Goal: Information Seeking & Learning: Learn about a topic

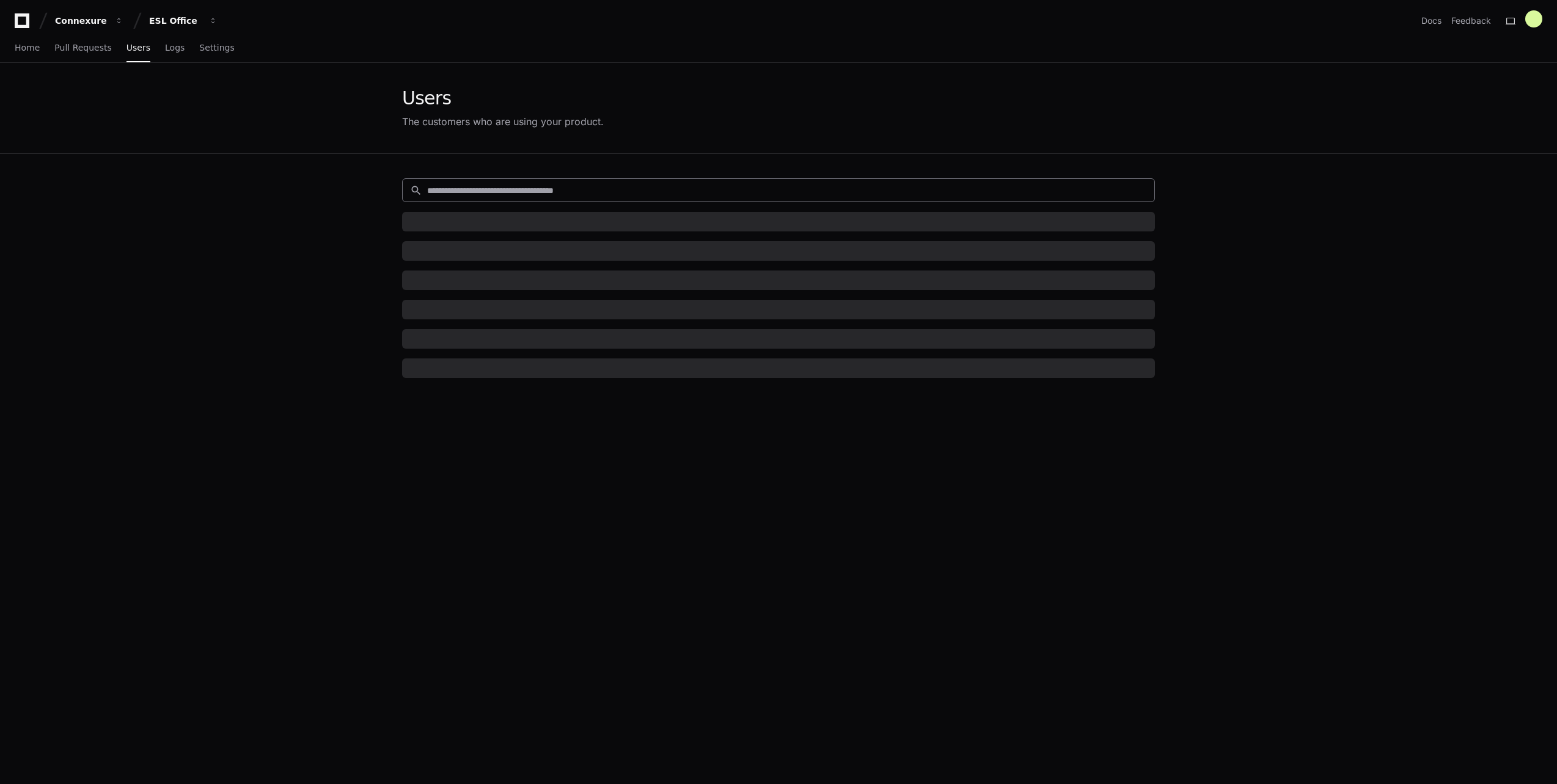
click at [465, 187] on input at bounding box center [787, 191] width 720 height 13
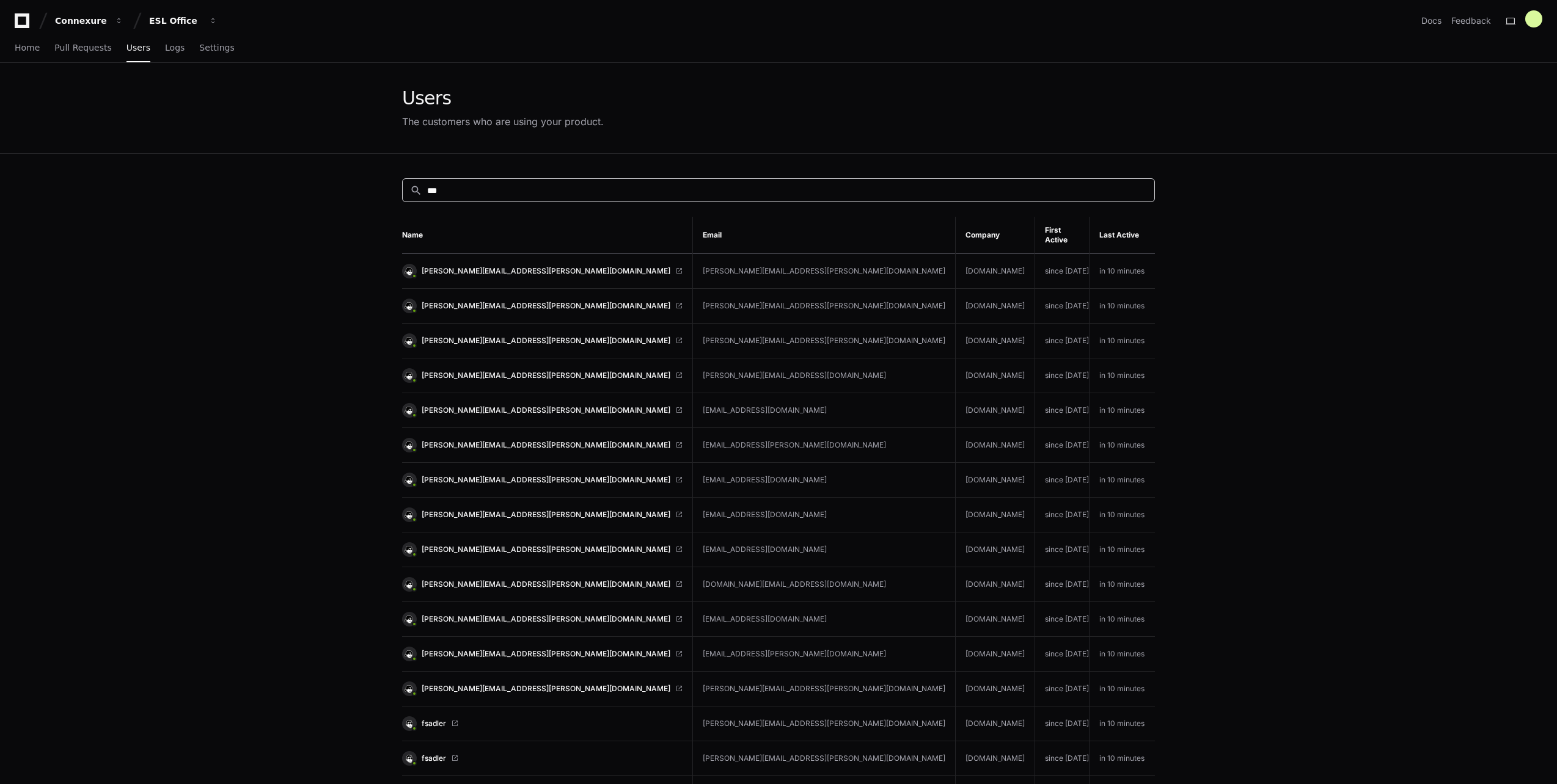
type input "***"
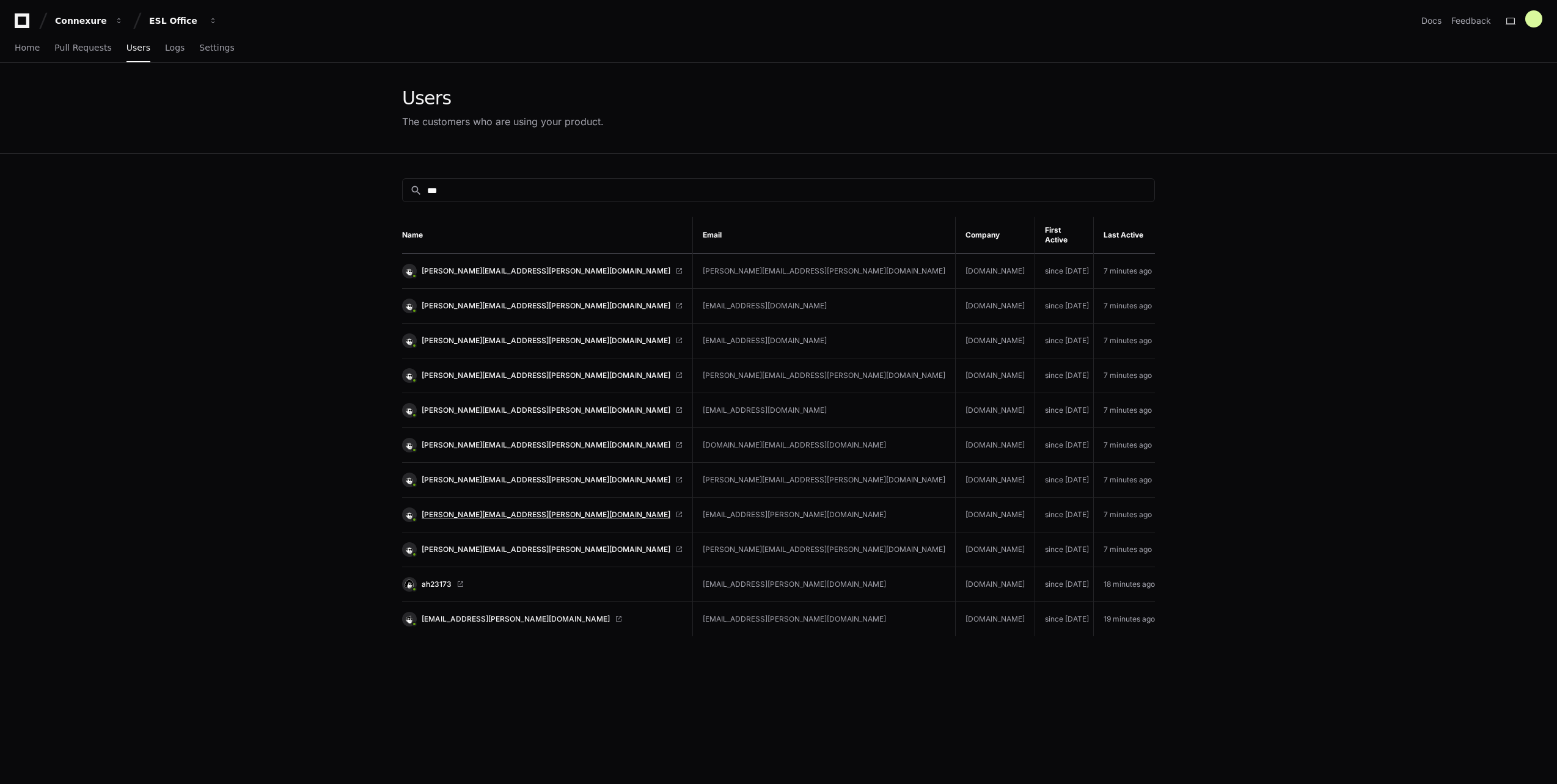
click at [504, 510] on span "[PERSON_NAME][EMAIL_ADDRESS][PERSON_NAME][DOMAIN_NAME]" at bounding box center [546, 515] width 249 height 10
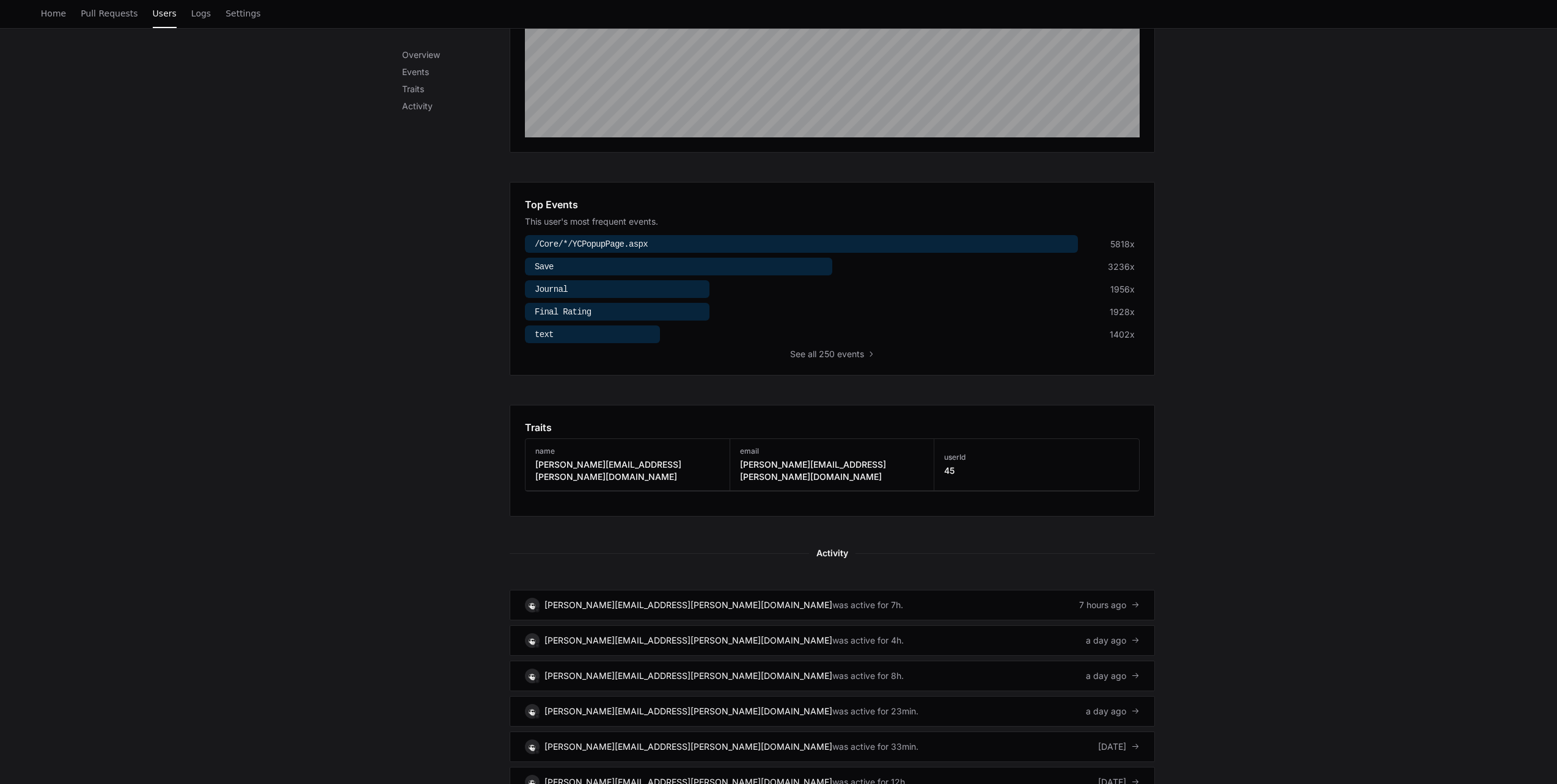
scroll to position [305, 0]
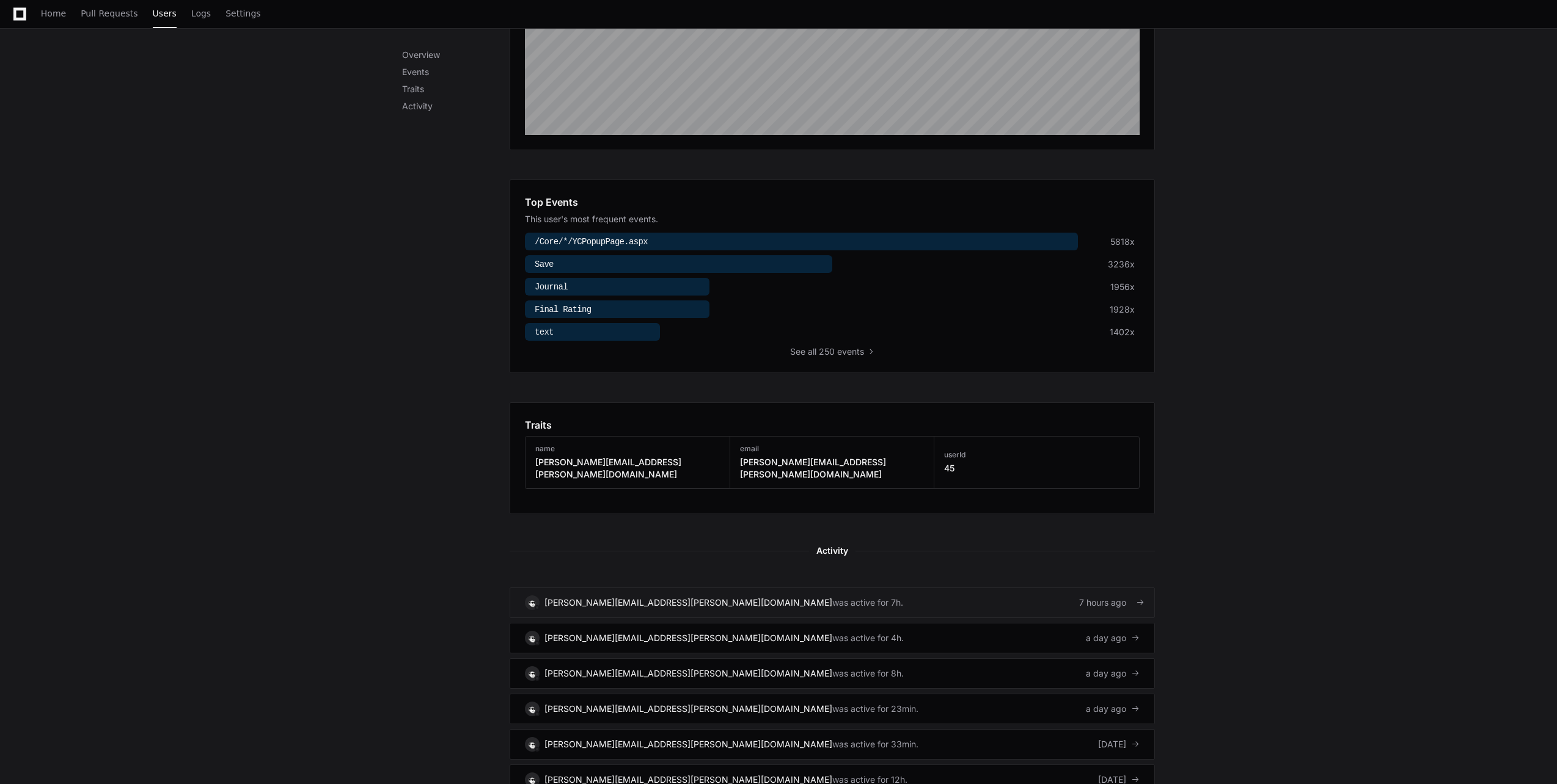
click at [1038, 598] on link "[PERSON_NAME][EMAIL_ADDRESS][PERSON_NAME][DOMAIN_NAME] was active for 7h. 7 hou…" at bounding box center [833, 603] width 645 height 30
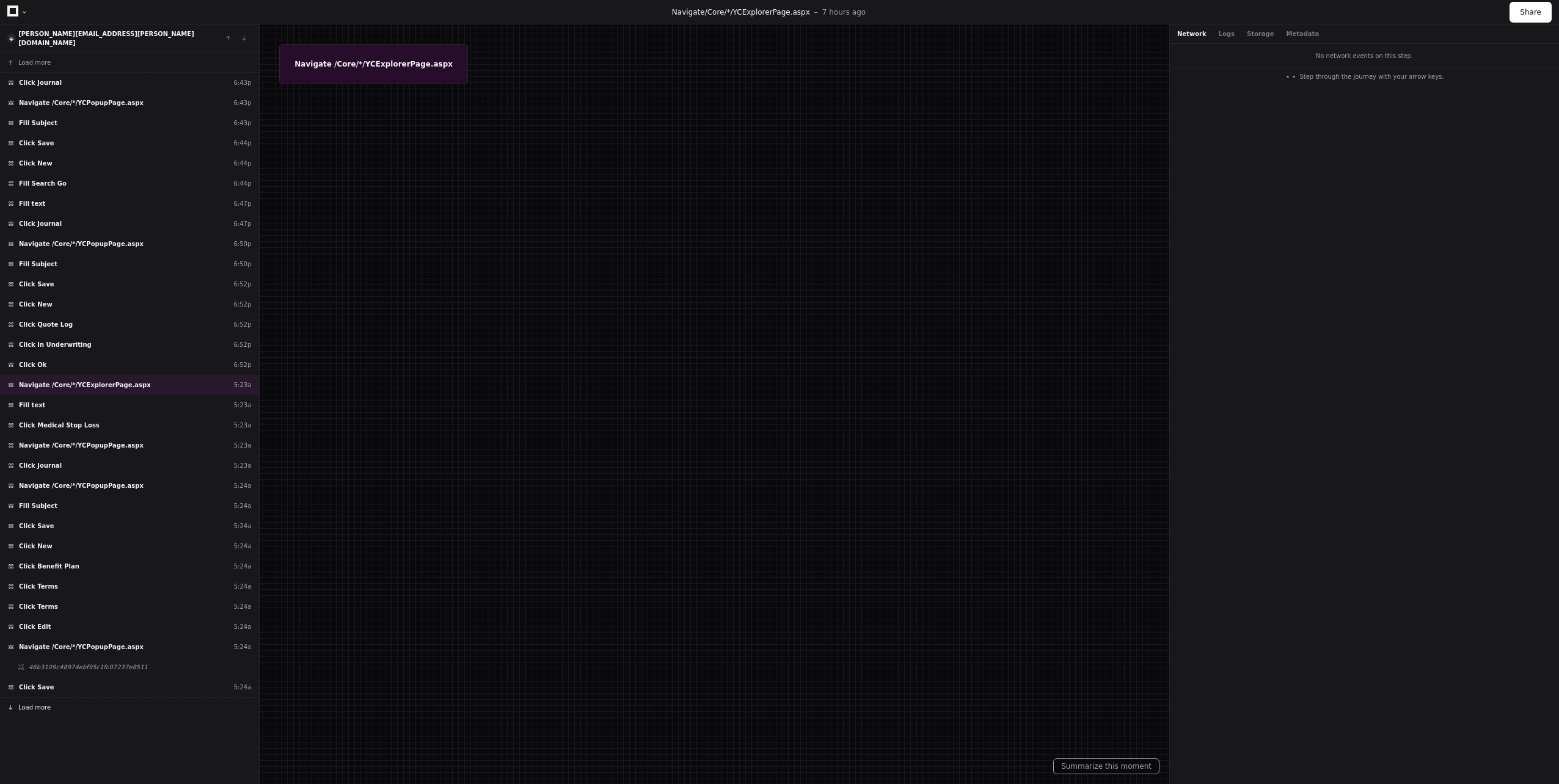
click at [50, 702] on button "Load more" at bounding box center [129, 708] width 259 height 20
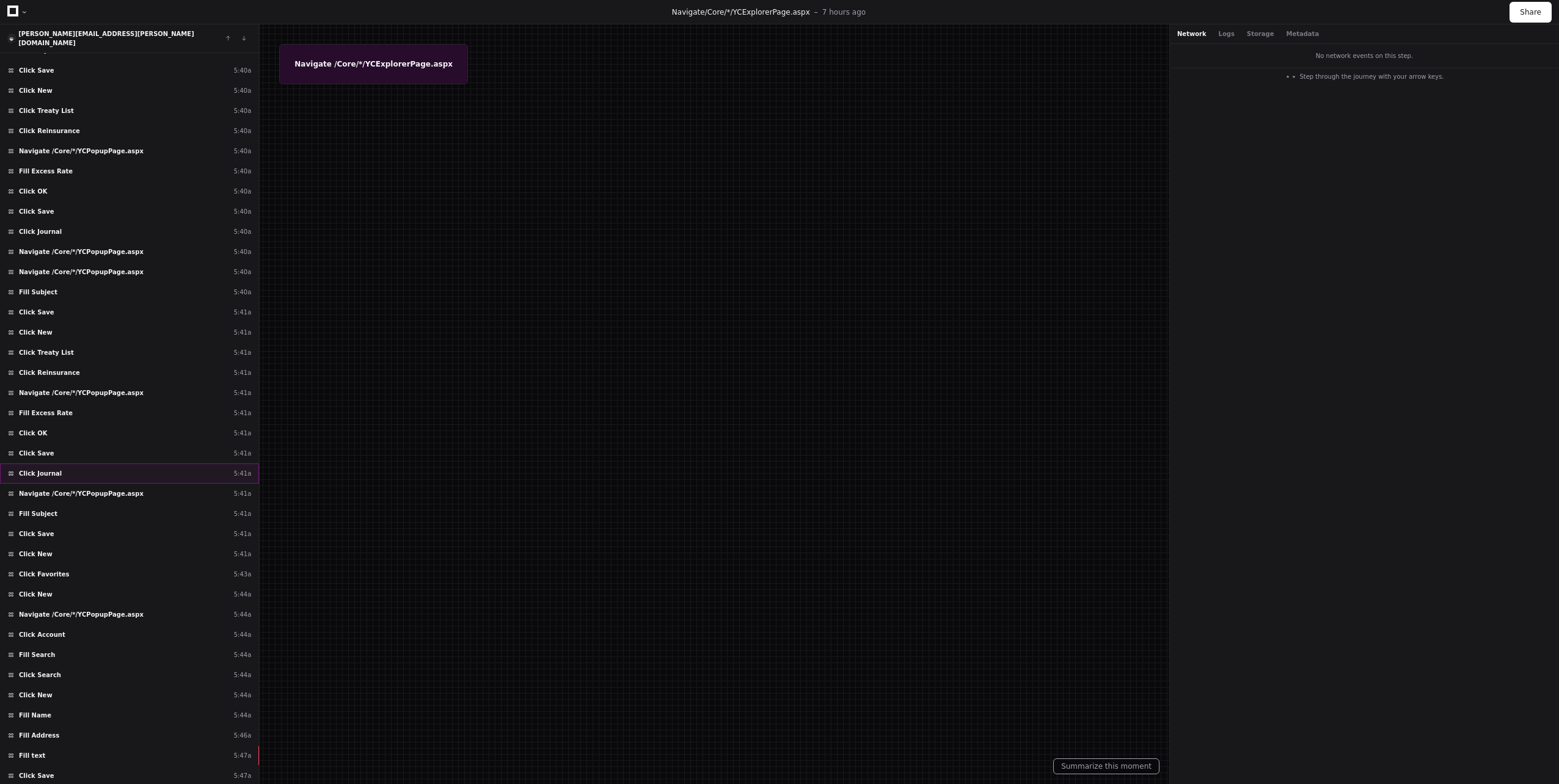
scroll to position [2587, 0]
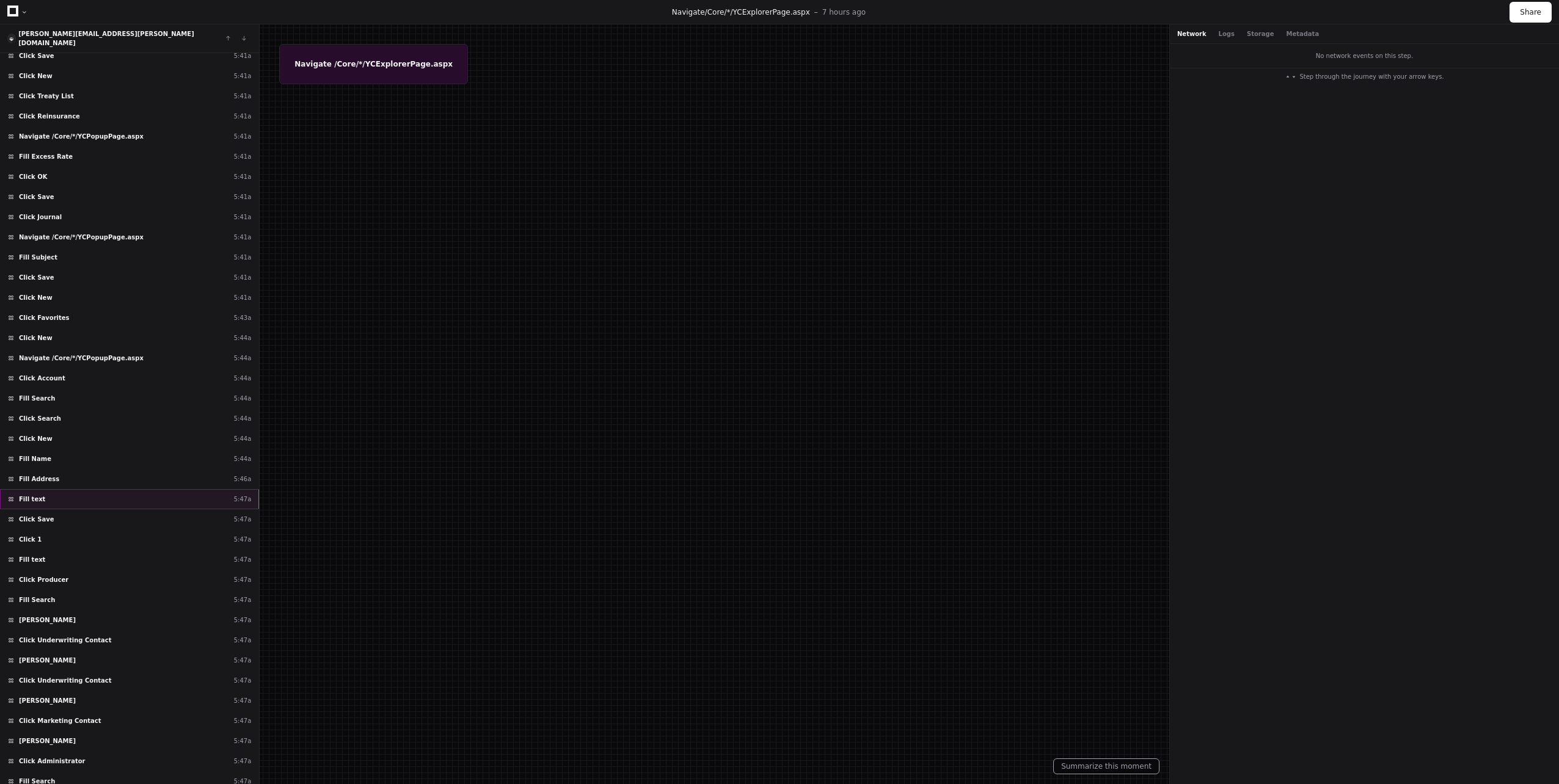
click at [62, 492] on div "Fill text 5:47a" at bounding box center [129, 499] width 259 height 20
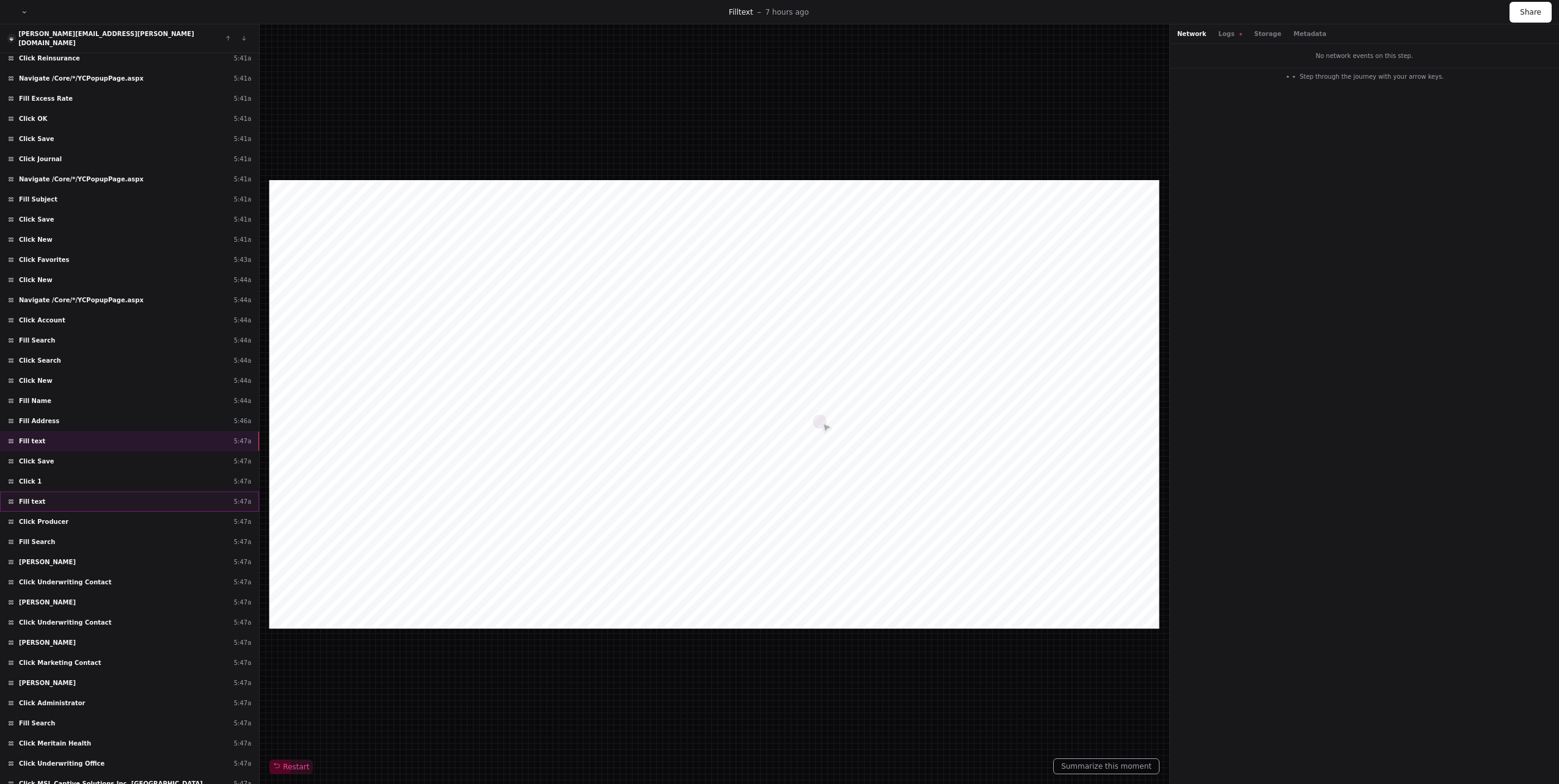
scroll to position [2947, 0]
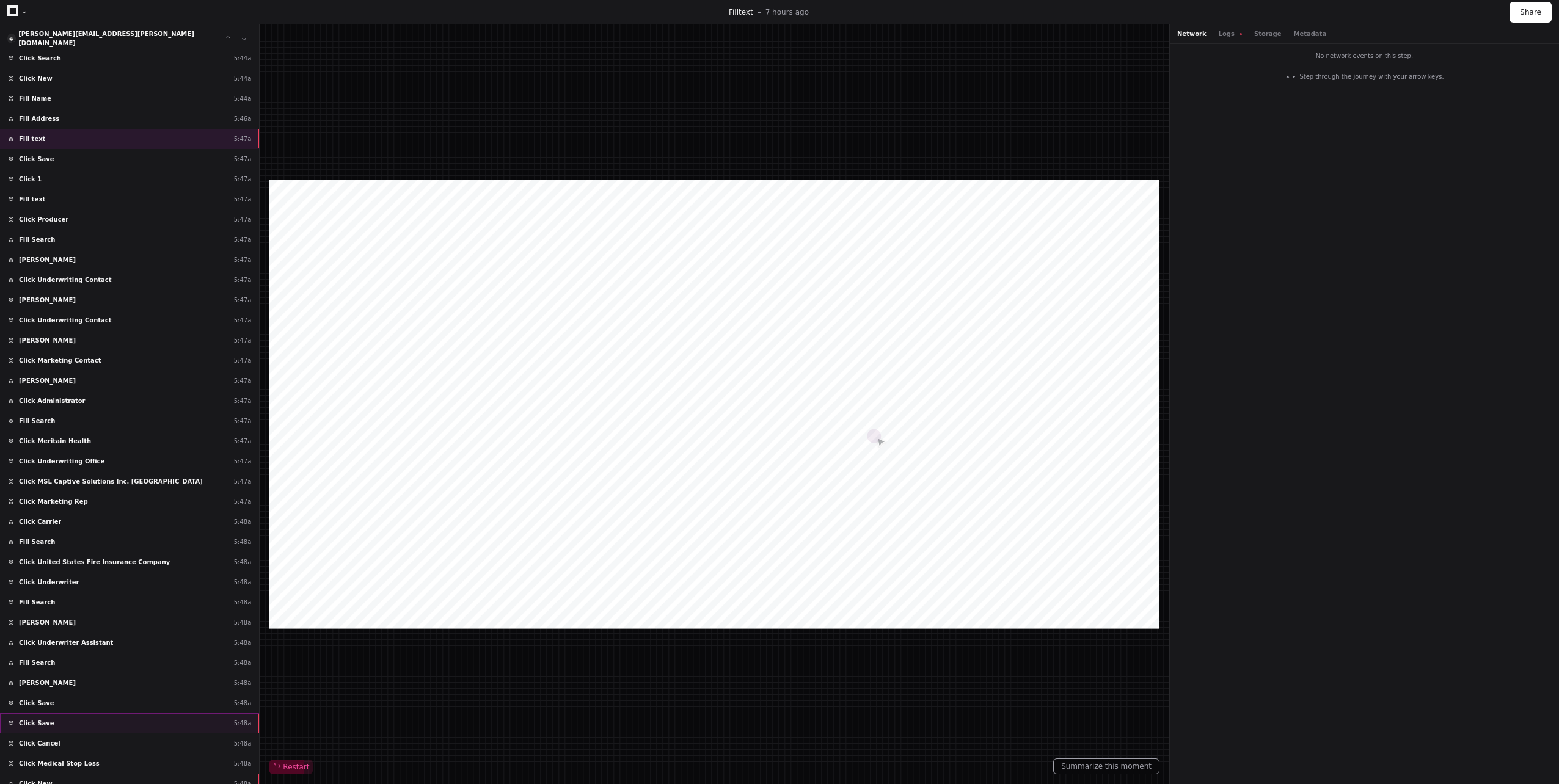
click at [75, 713] on div "Click Save 5:48a" at bounding box center [129, 723] width 259 height 20
click at [1219, 30] on button "Logs" at bounding box center [1230, 34] width 23 height 9
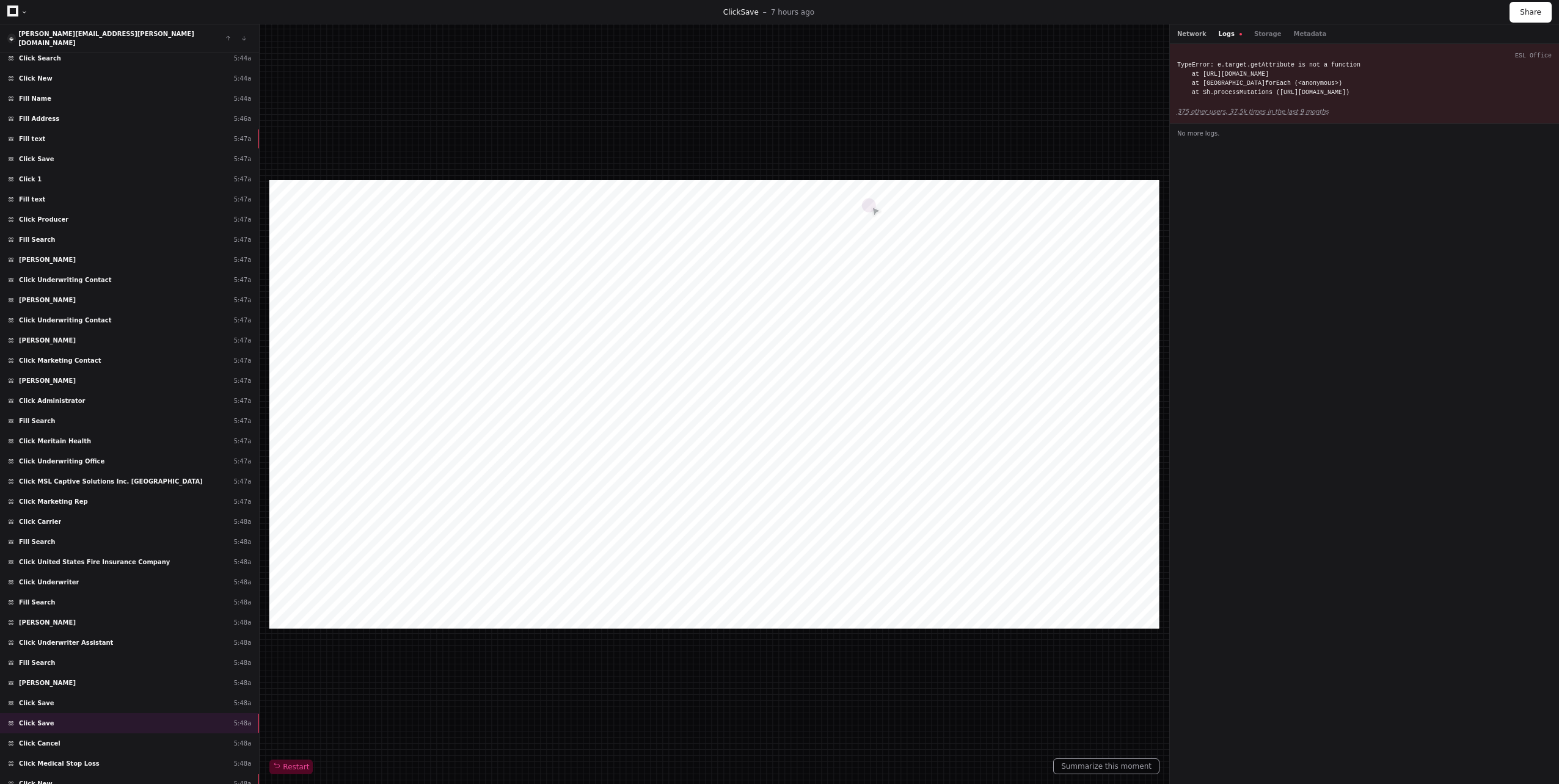
click at [1191, 36] on button "Network" at bounding box center [1192, 34] width 29 height 9
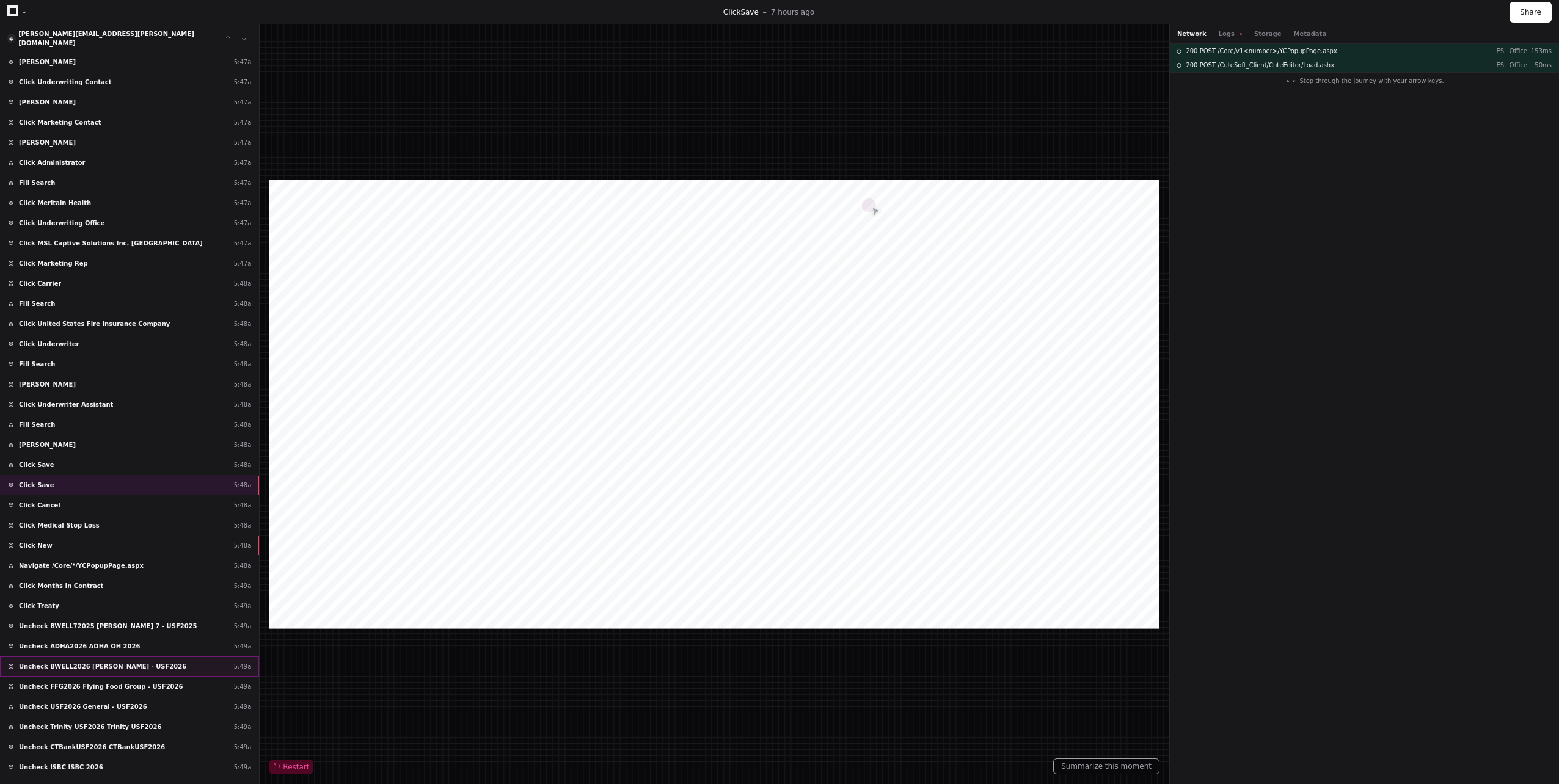
scroll to position [3191, 0]
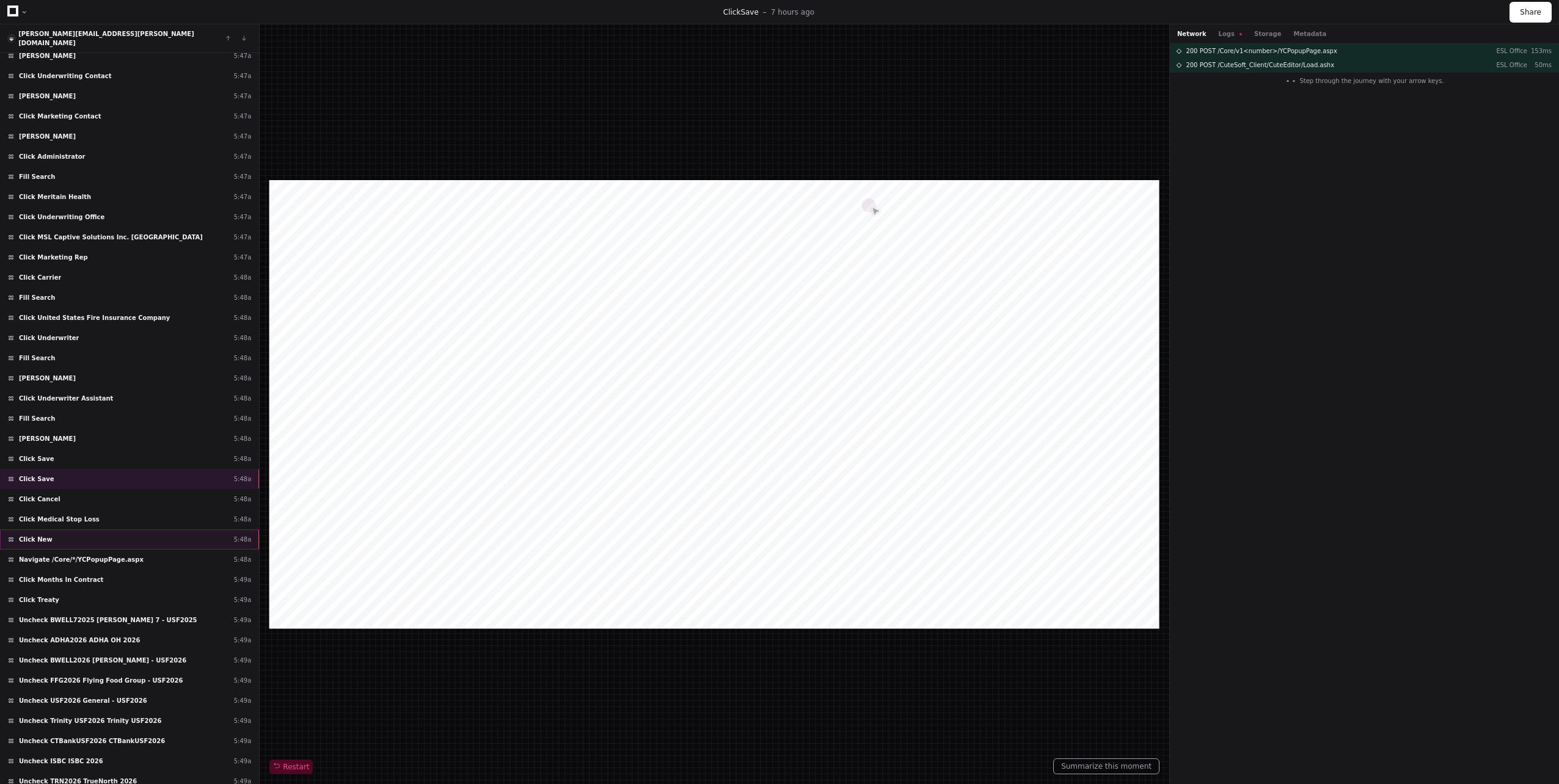
click at [131, 529] on div "Click New 5:48a" at bounding box center [129, 539] width 259 height 20
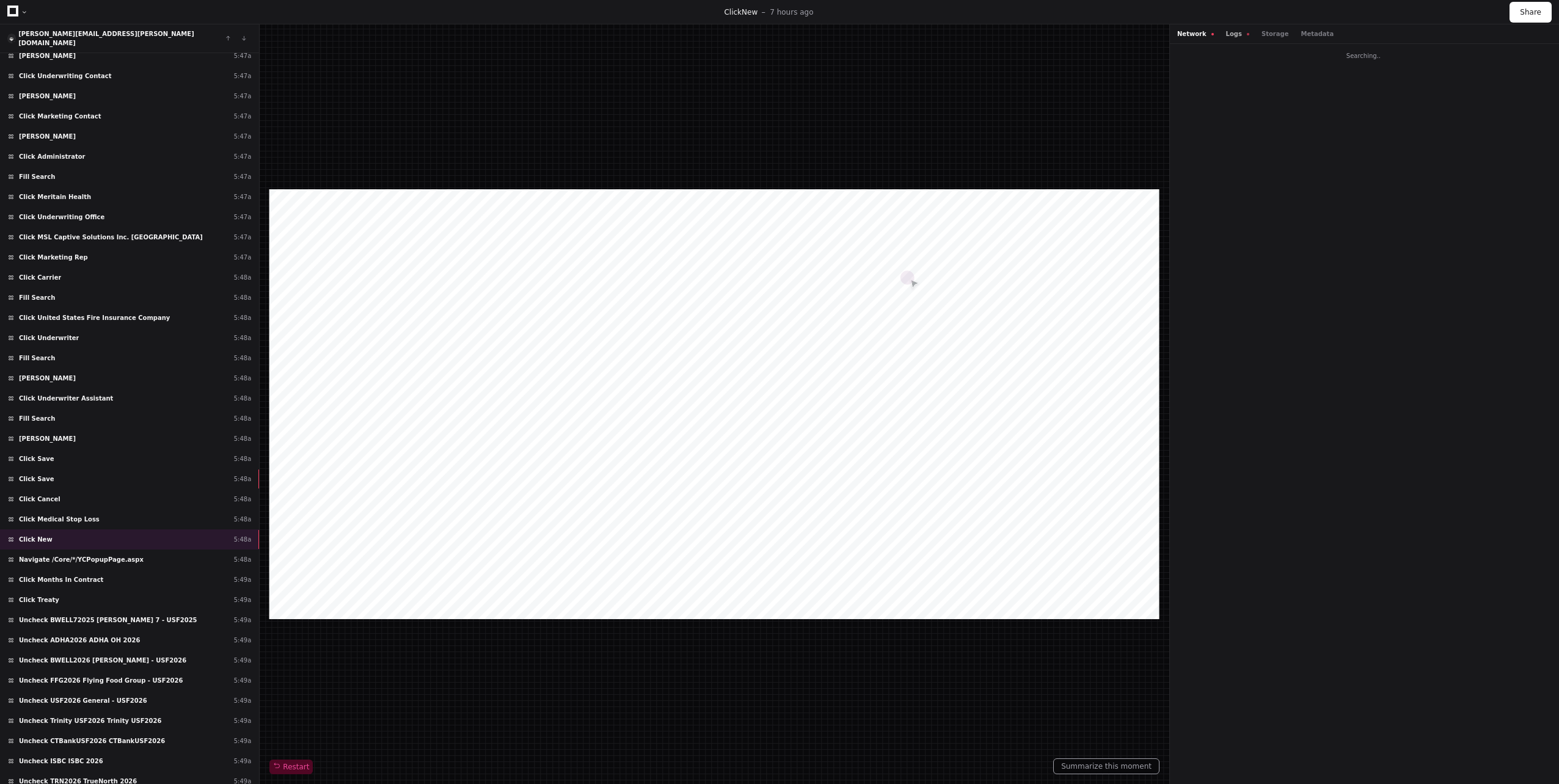
click at [1226, 35] on button "Logs" at bounding box center [1237, 34] width 23 height 9
click at [1195, 30] on button "Network" at bounding box center [1196, 34] width 37 height 9
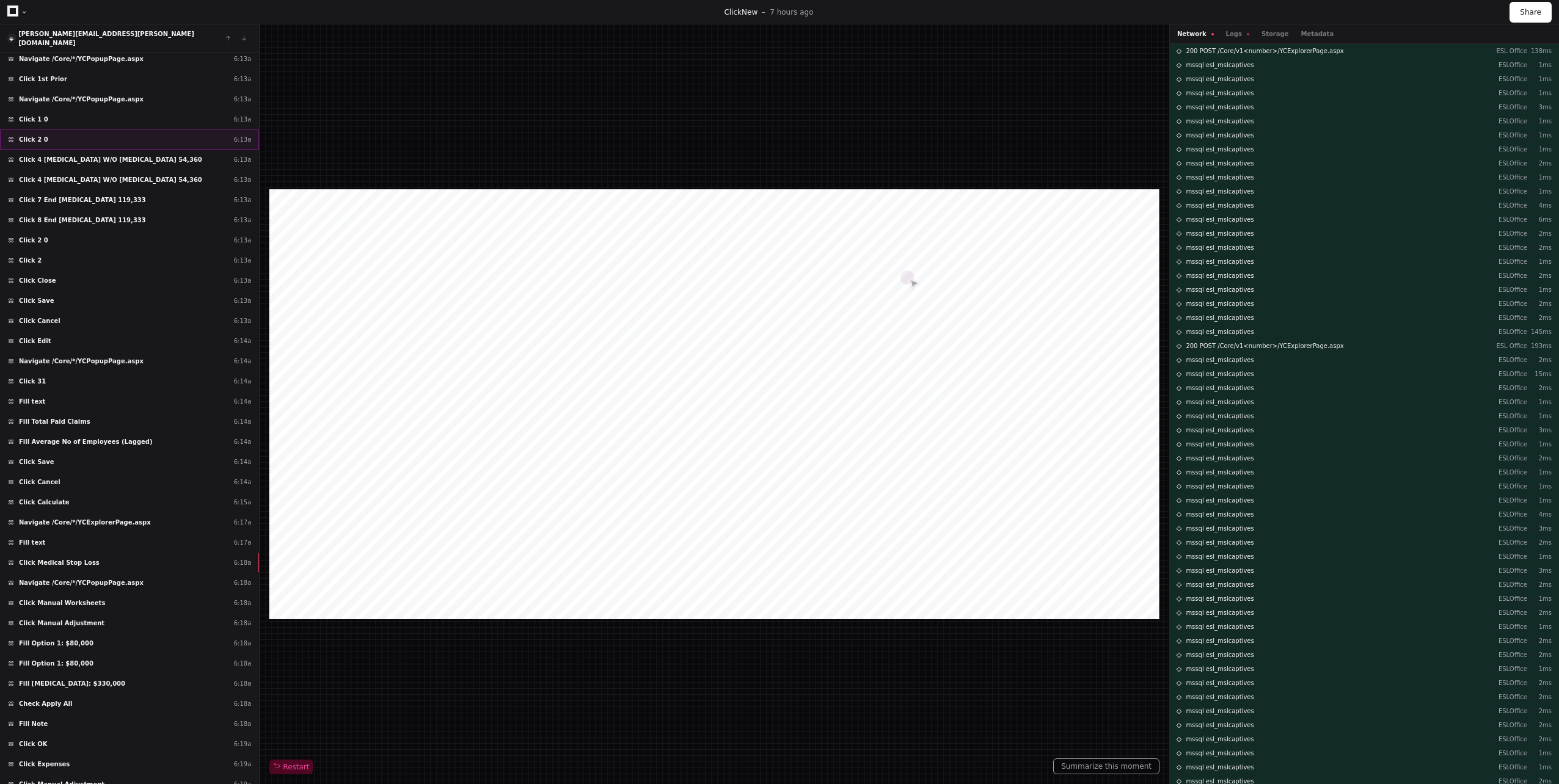
scroll to position [9297, 0]
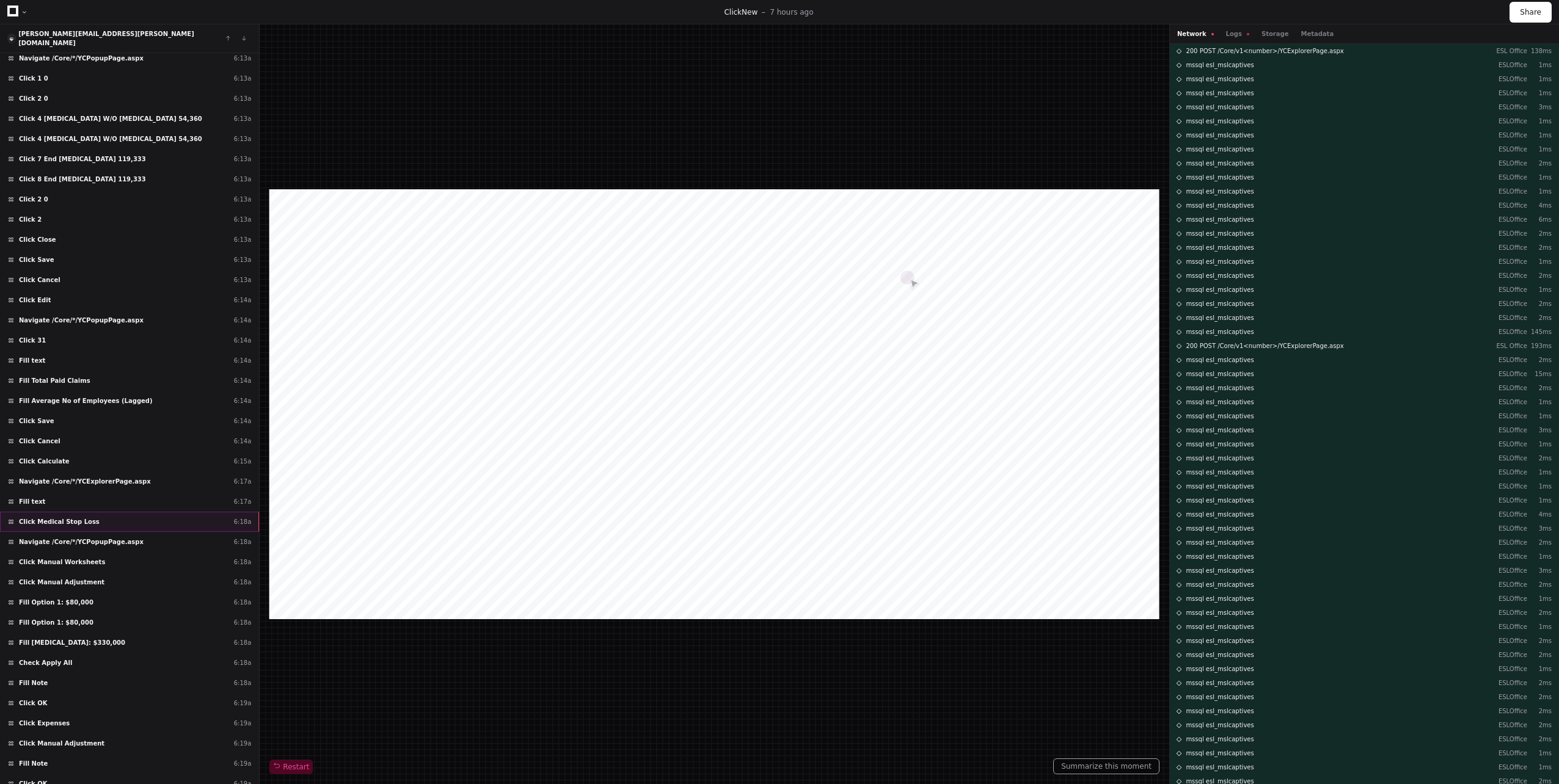
click at [168, 512] on div "Click Medical Stop Loss 6:18a" at bounding box center [129, 522] width 259 height 20
click at [147, 512] on div "Click Medical Stop Loss 6:18a" at bounding box center [129, 522] width 259 height 20
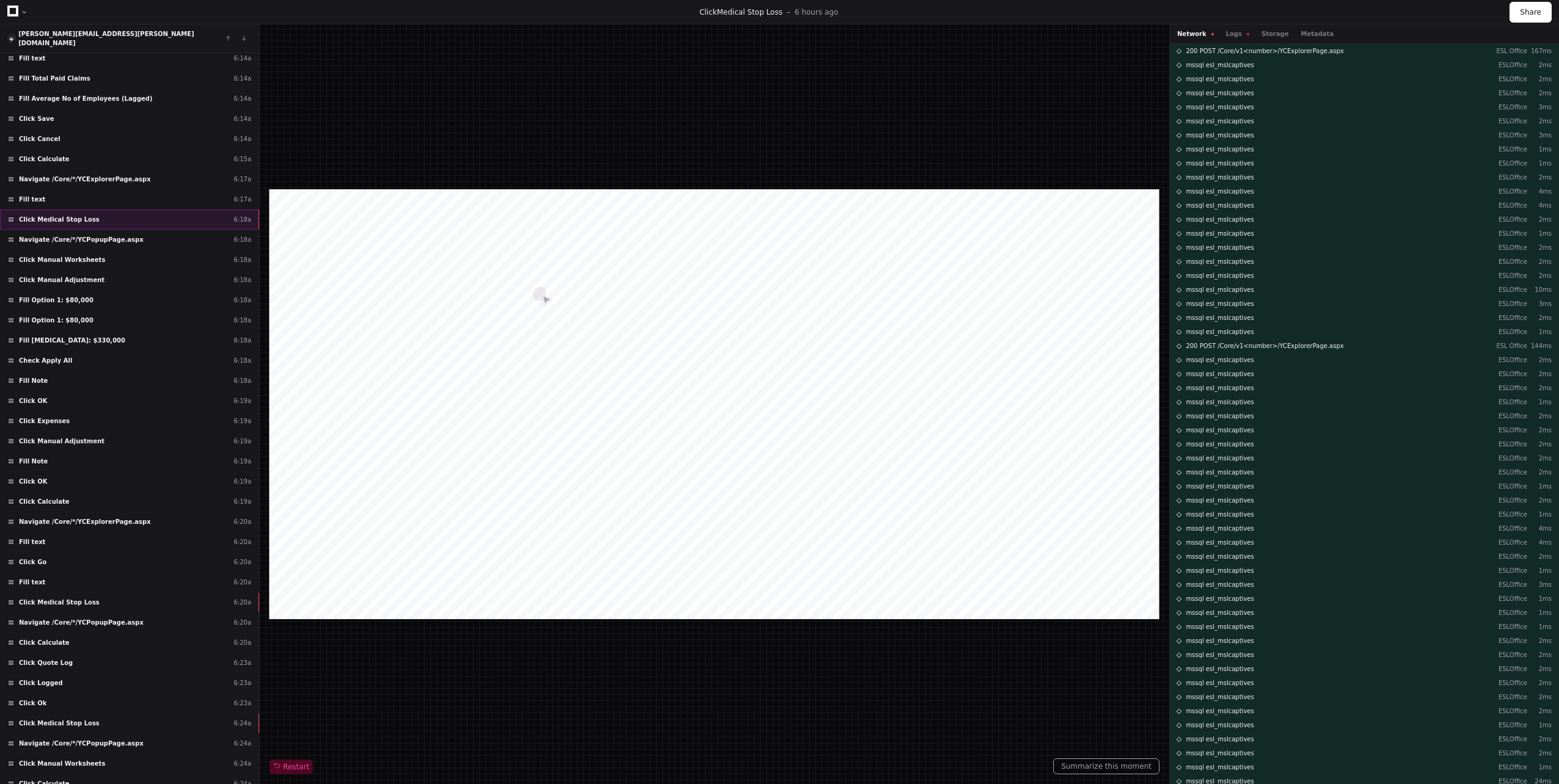
scroll to position [9783, 0]
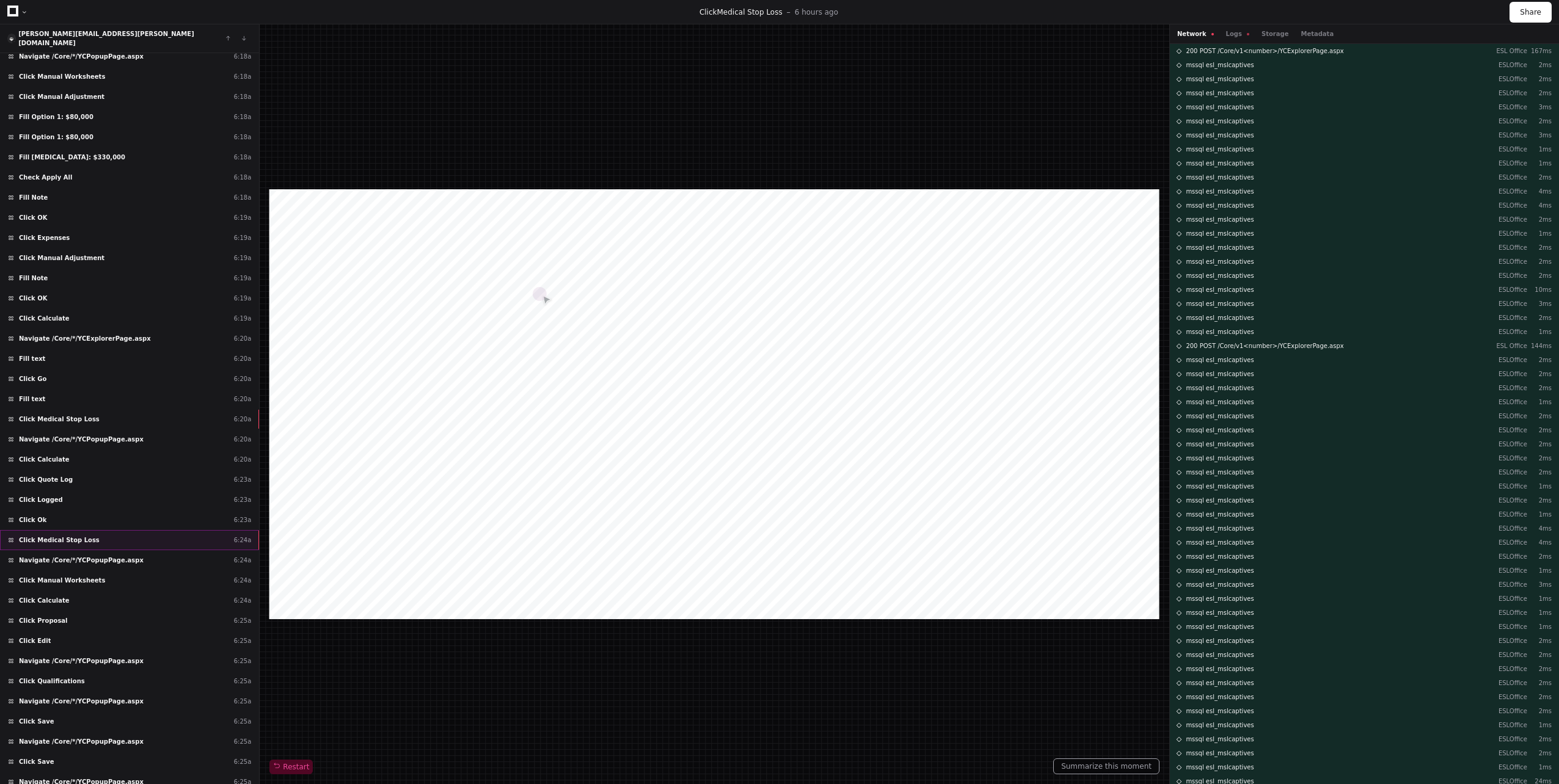
click at [144, 532] on div "Click Medical Stop Loss 6:24a" at bounding box center [129, 540] width 259 height 20
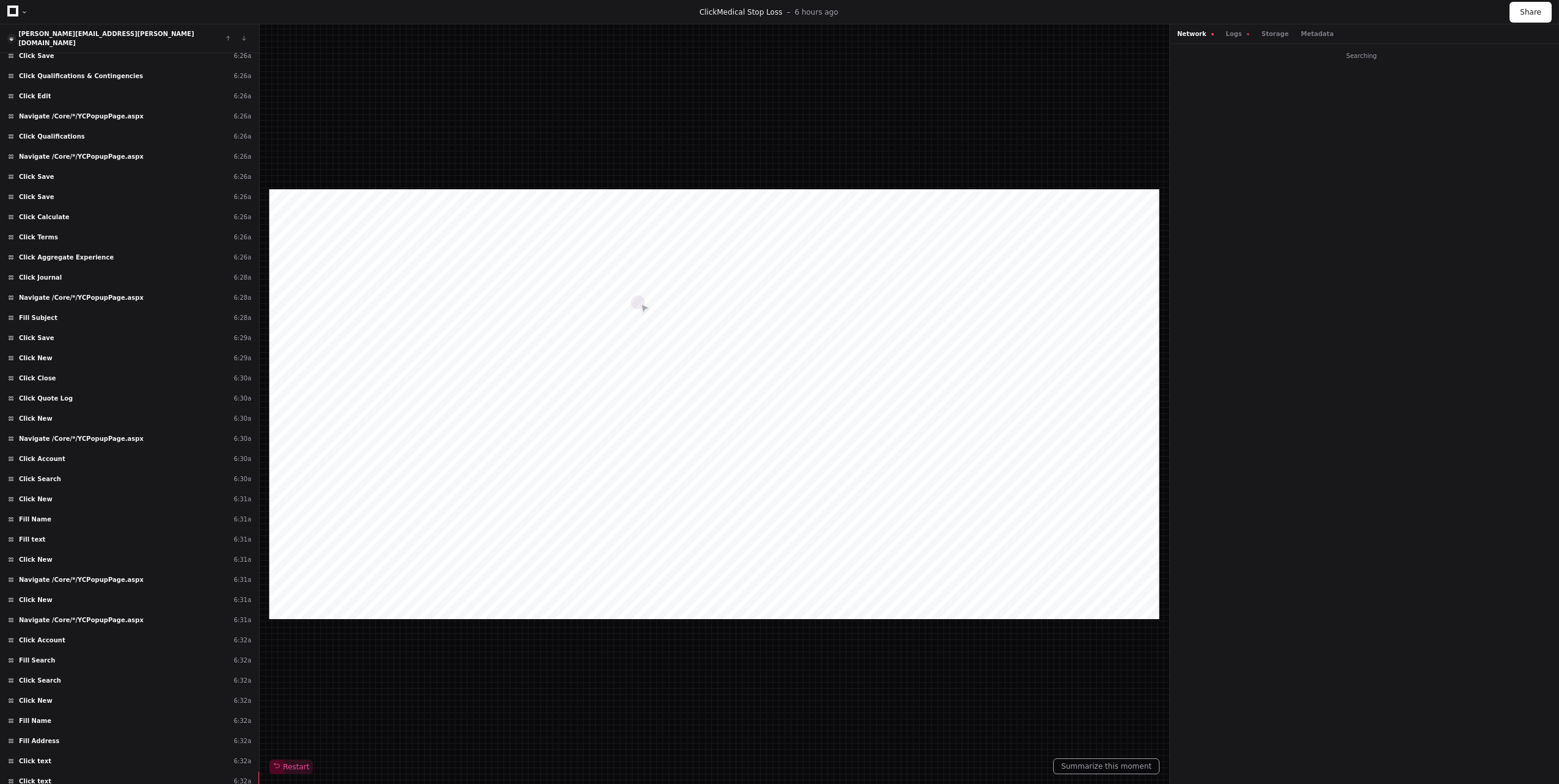
scroll to position [10809, 0]
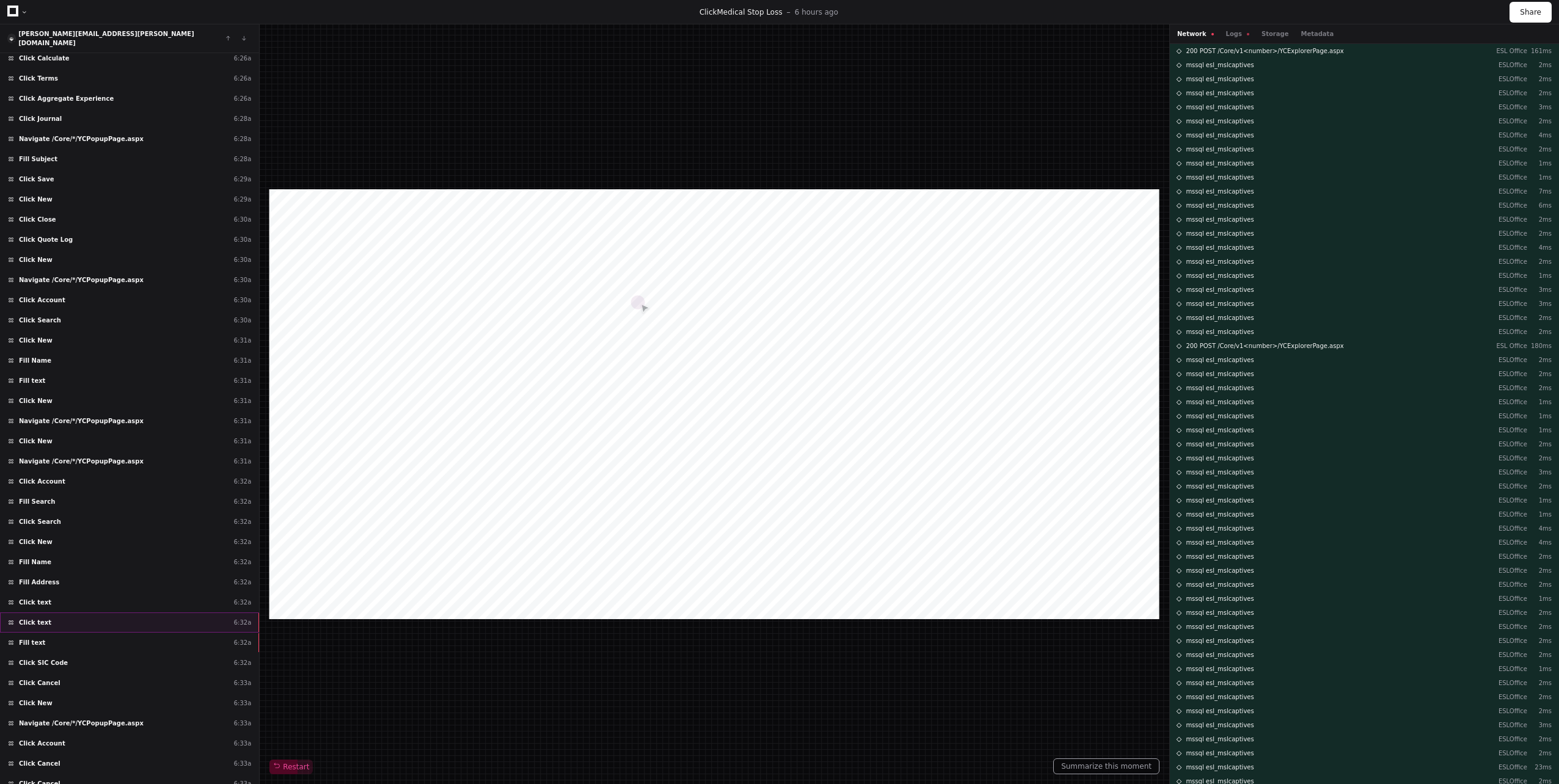
click at [143, 613] on div "Click text 6:32a" at bounding box center [129, 622] width 259 height 20
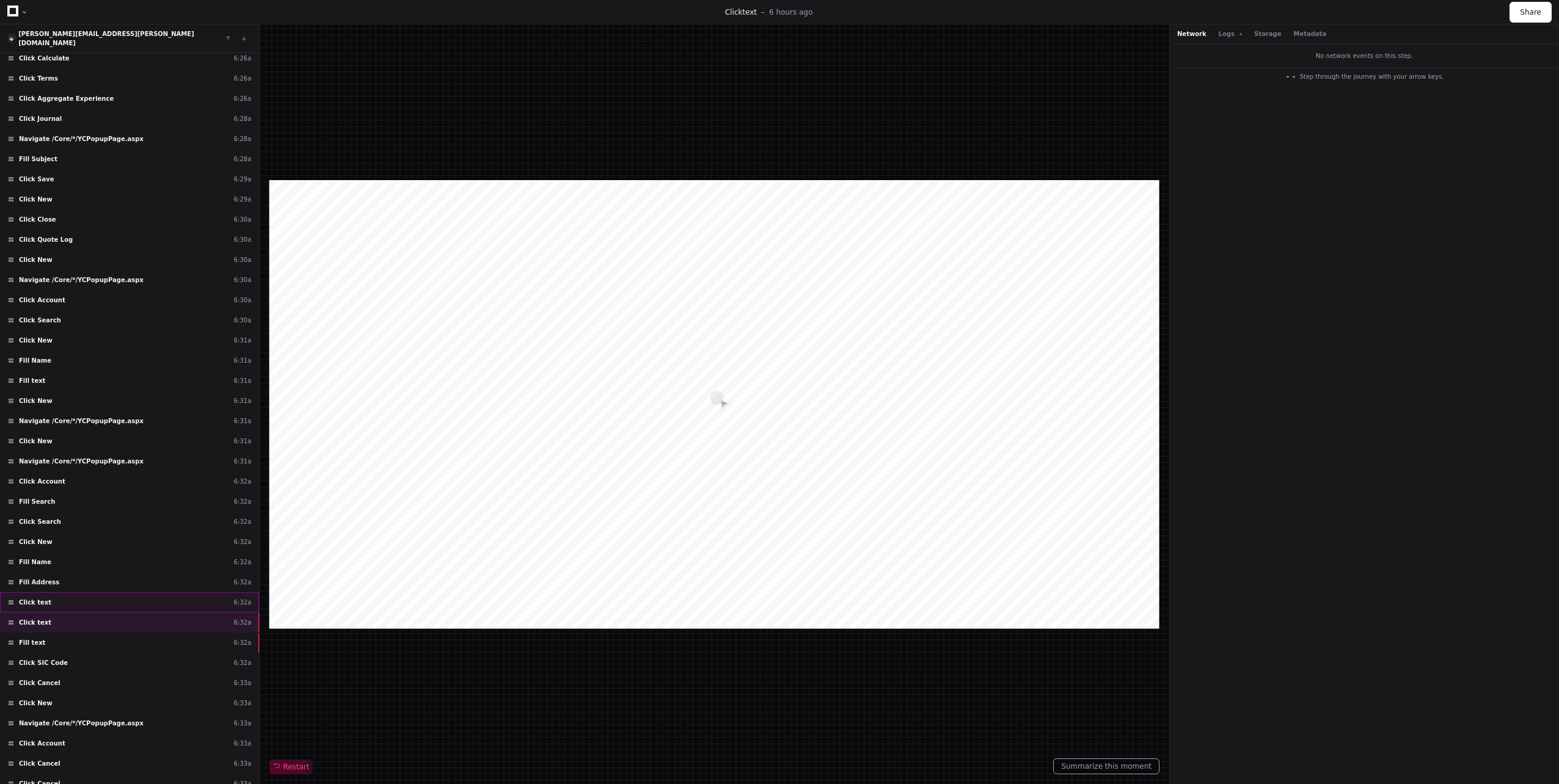
click at [115, 601] on div "Click text 6:32a" at bounding box center [129, 603] width 259 height 20
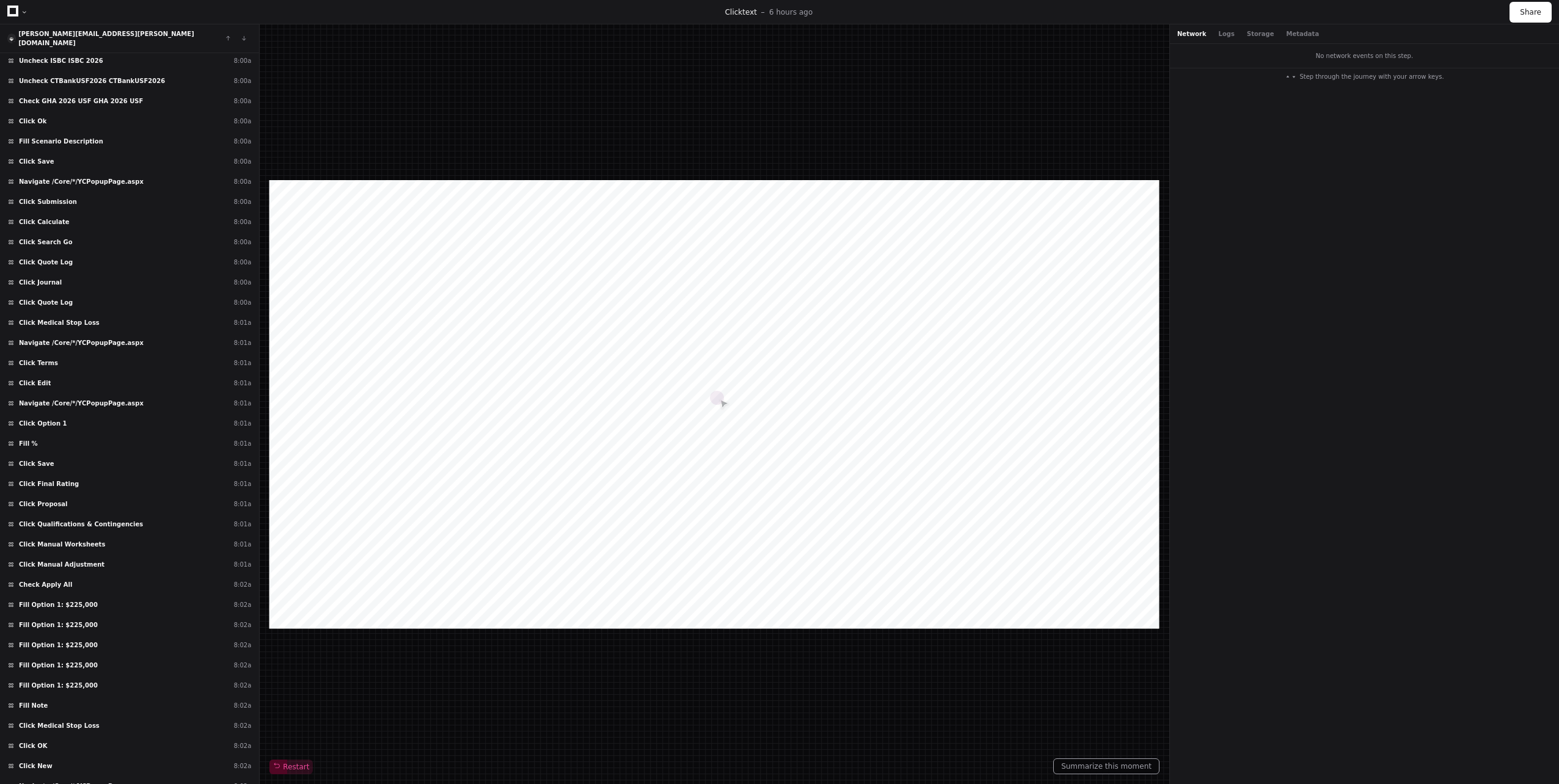
scroll to position [32371, 0]
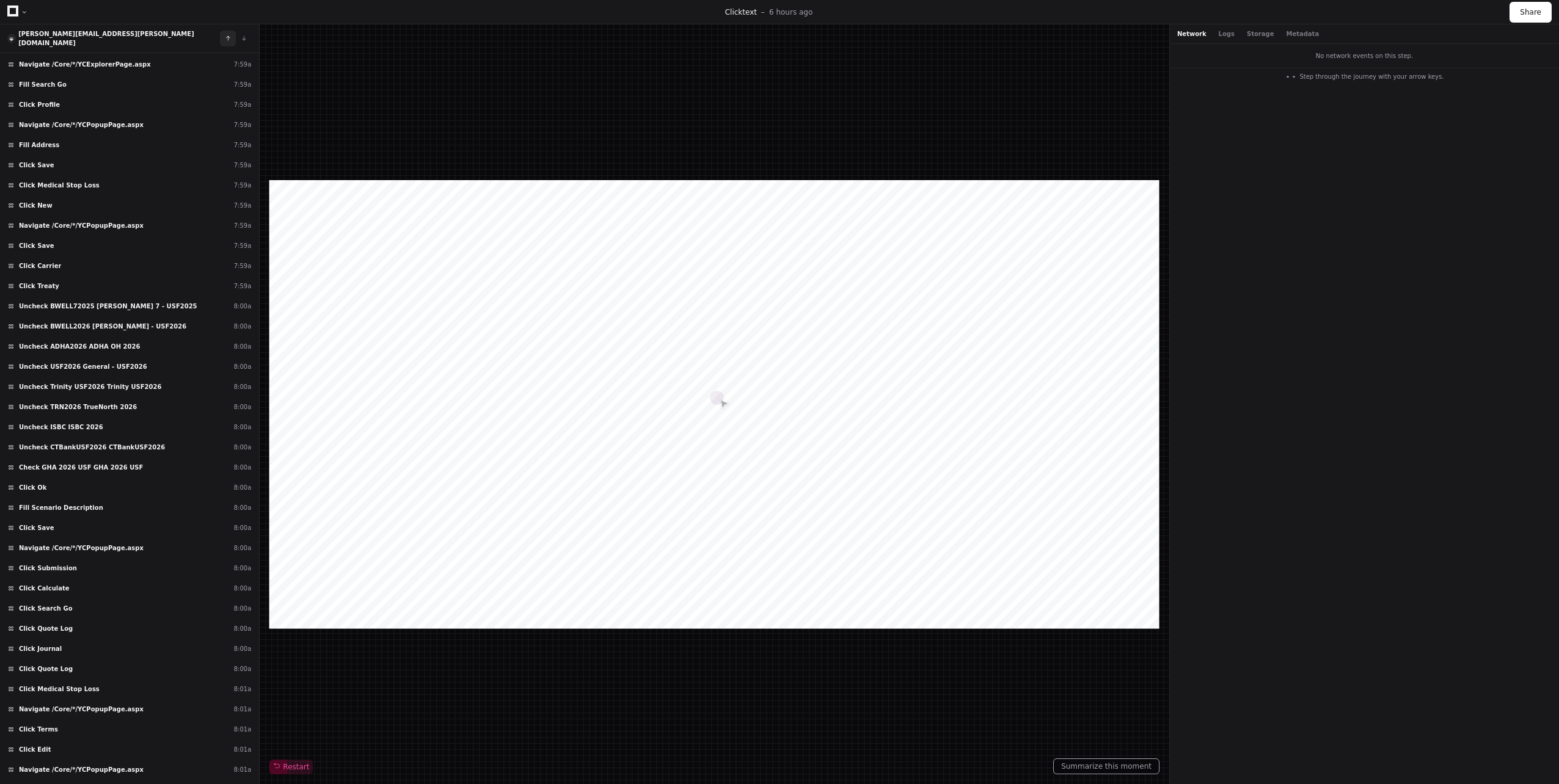
click at [224, 30] on button at bounding box center [228, 38] width 16 height 16
click at [227, 34] on button at bounding box center [228, 38] width 16 height 16
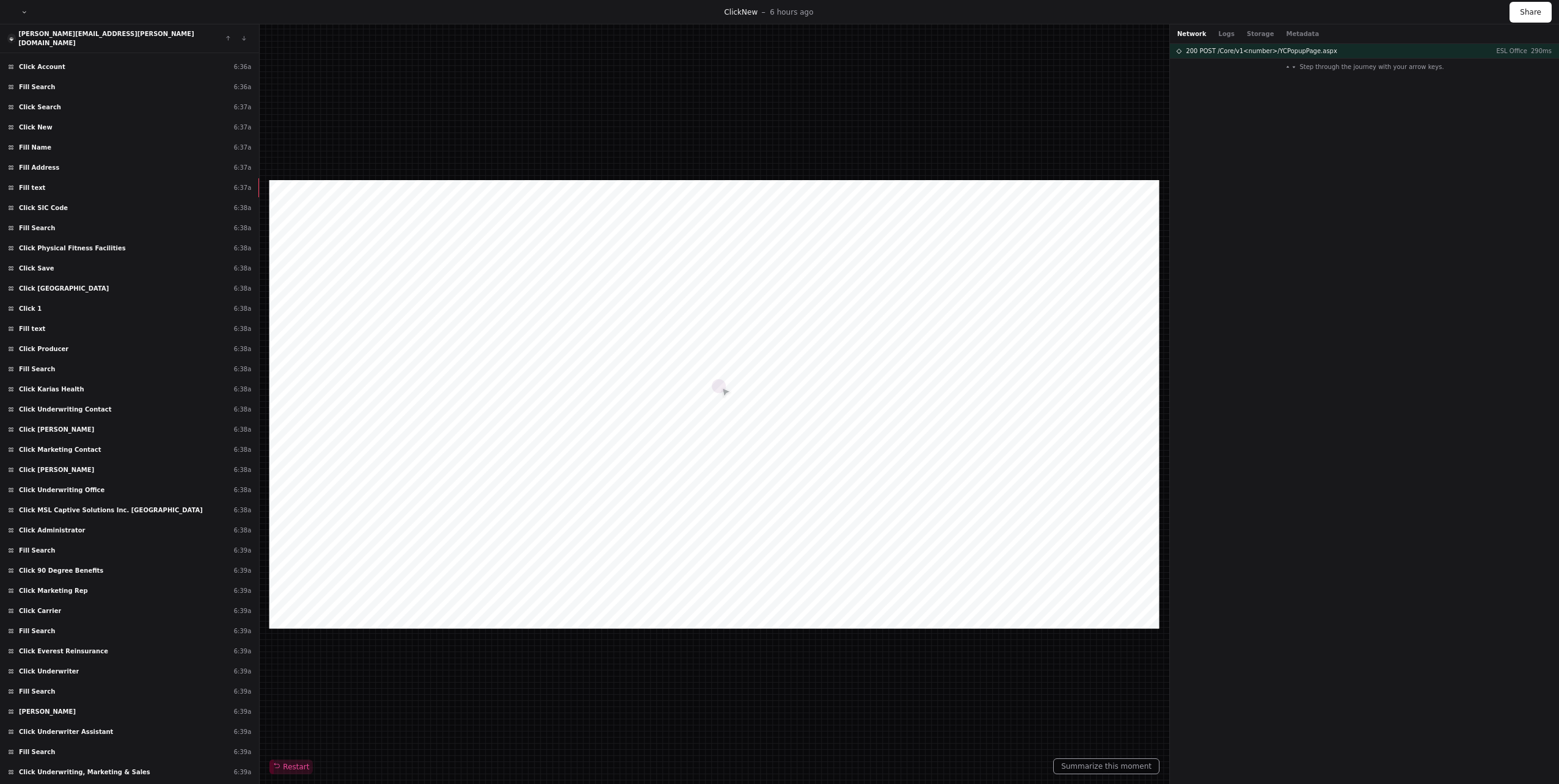
scroll to position [11969, 0]
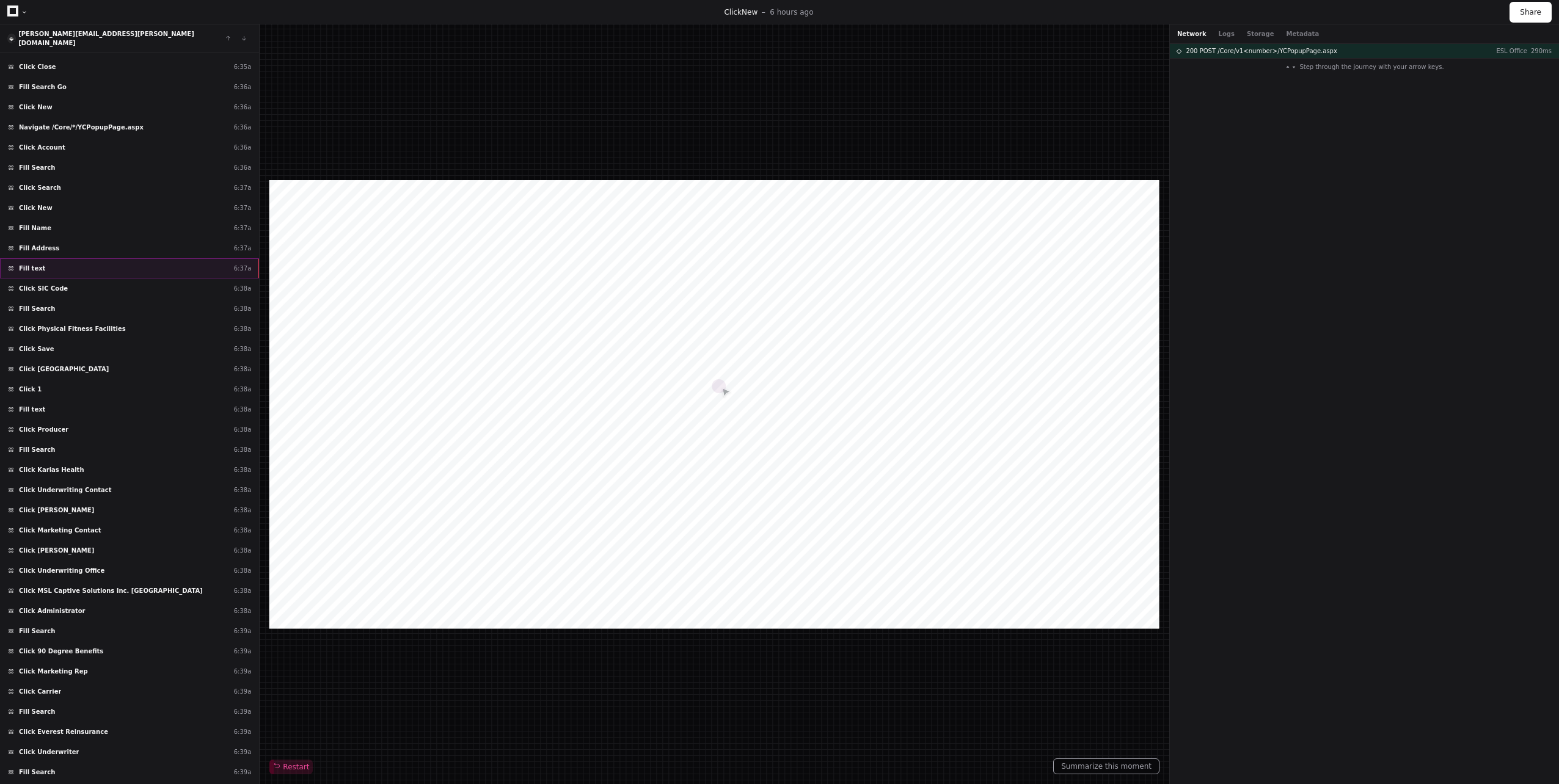
click at [182, 258] on div "Fill text 6:37a" at bounding box center [129, 268] width 259 height 20
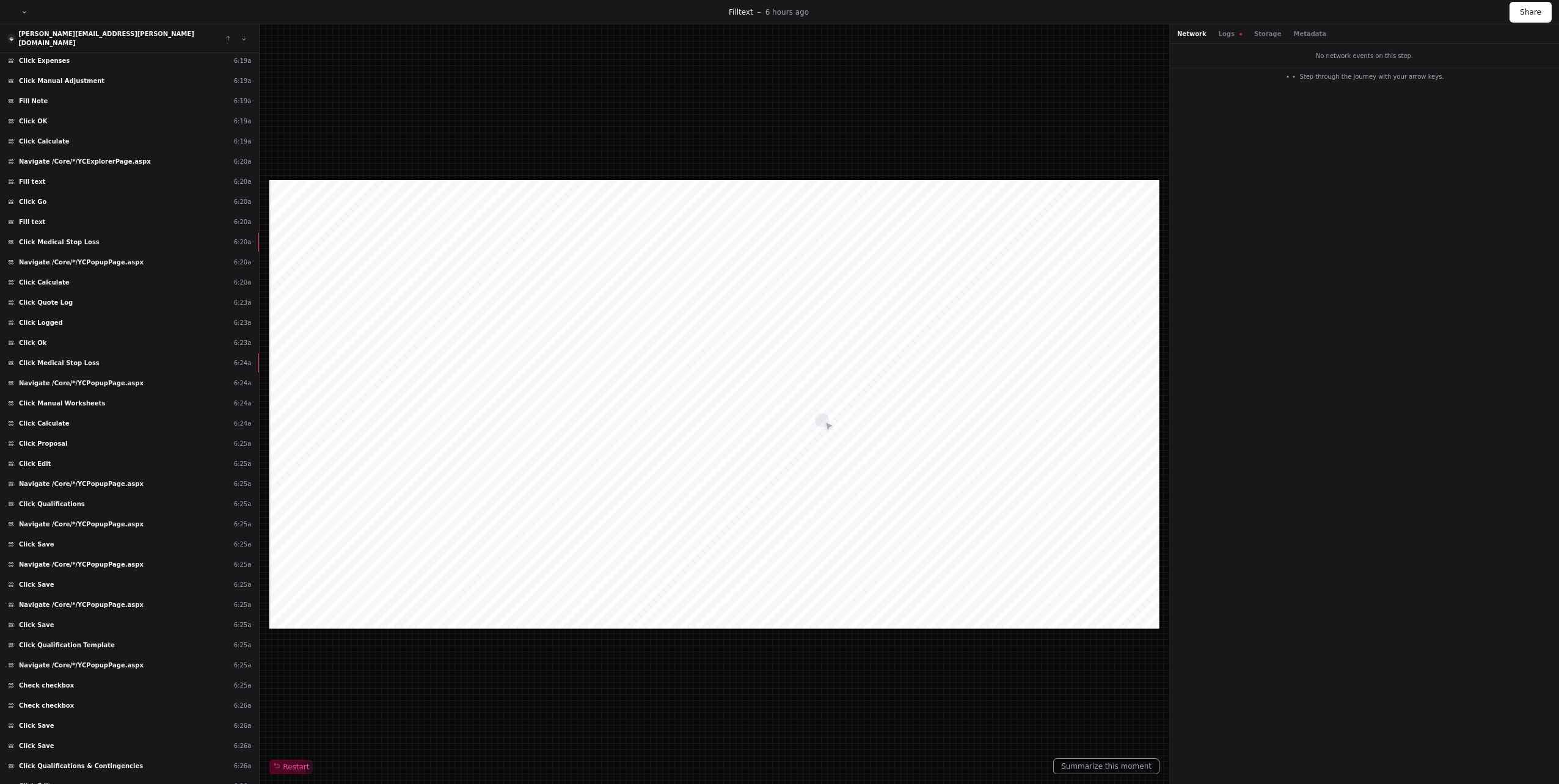
scroll to position [9953, 0]
click at [120, 241] on div "Click Medical Stop Loss 6:20a" at bounding box center [129, 248] width 259 height 20
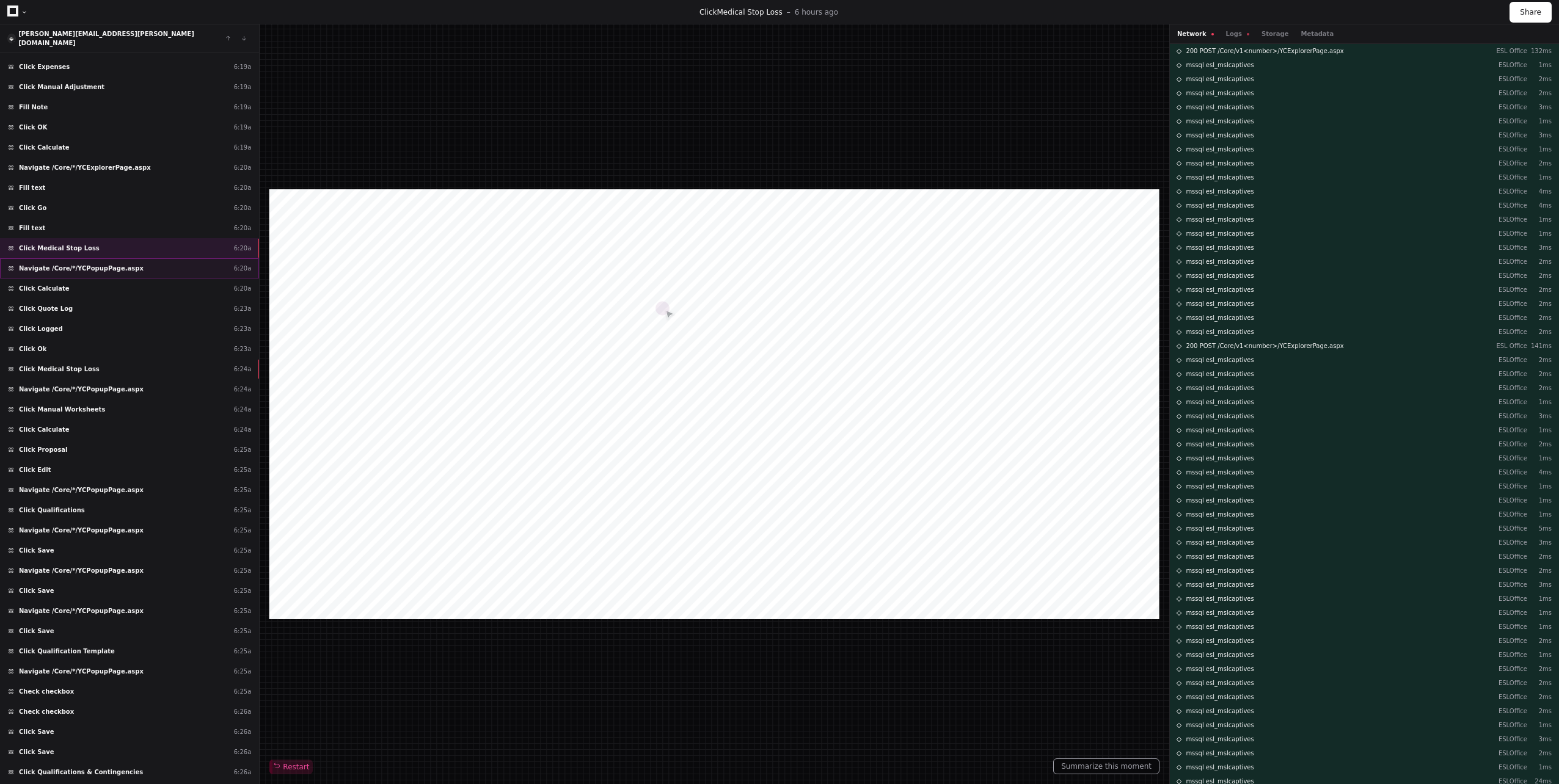
click at [110, 264] on span "Navigate /Core/*/YCPopupPage.aspx" at bounding box center [81, 268] width 125 height 9
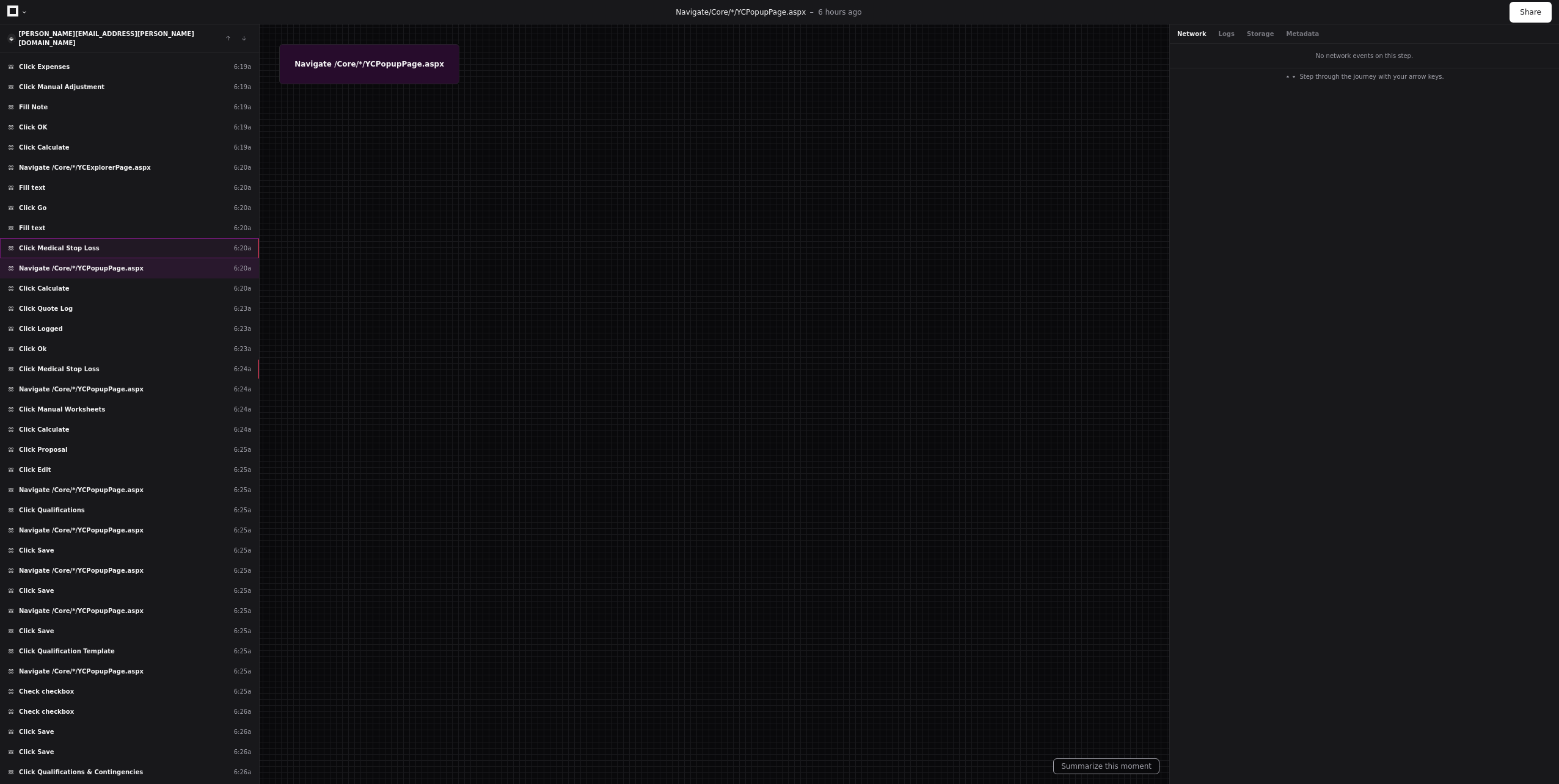
click at [112, 248] on div "Click Medical Stop Loss 6:20a" at bounding box center [129, 248] width 259 height 20
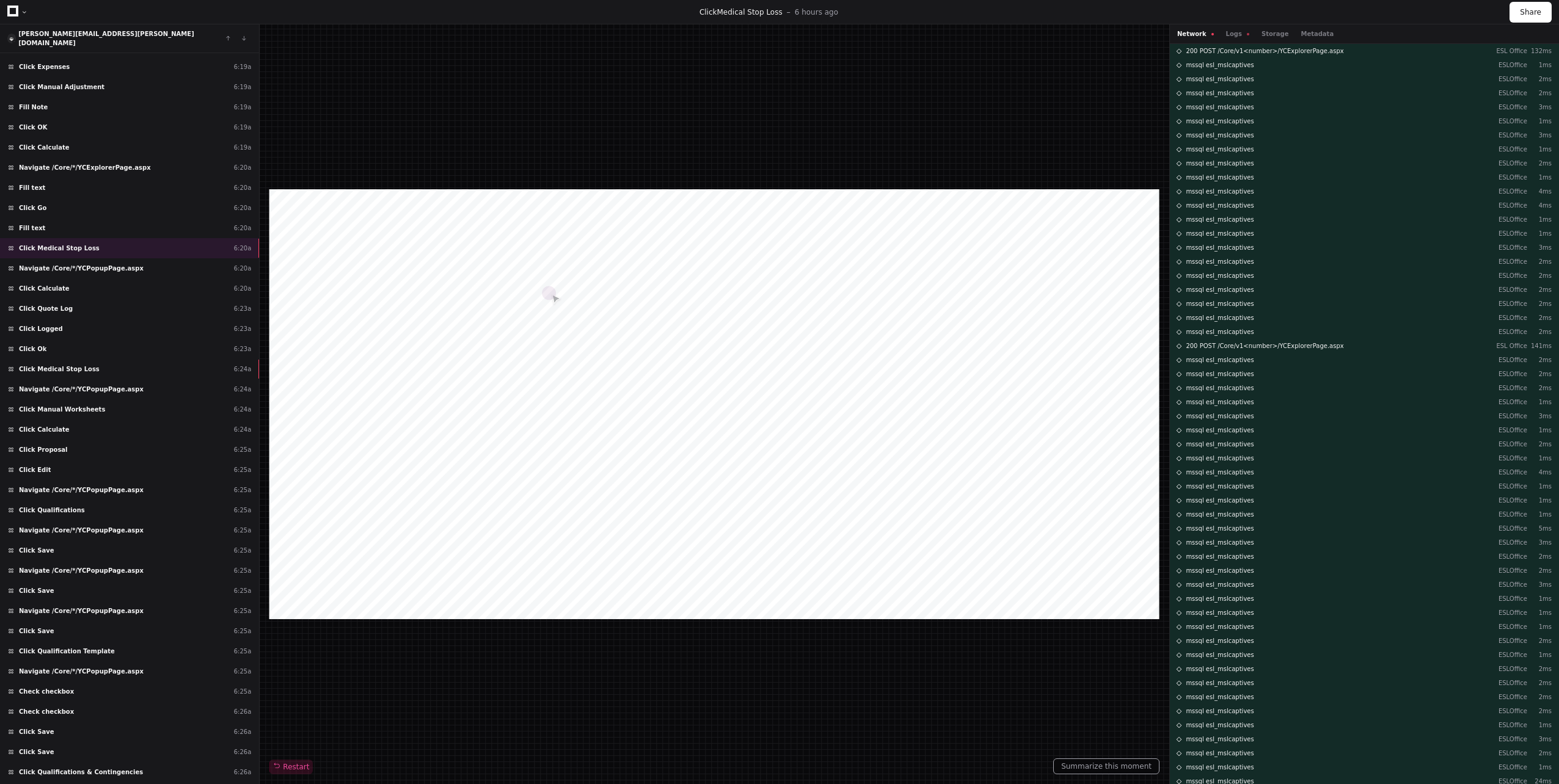
click at [1216, 34] on div "Network Logs Storage Metadata" at bounding box center [1255, 34] width 156 height 9
click at [1227, 32] on button "Logs" at bounding box center [1237, 34] width 23 height 9
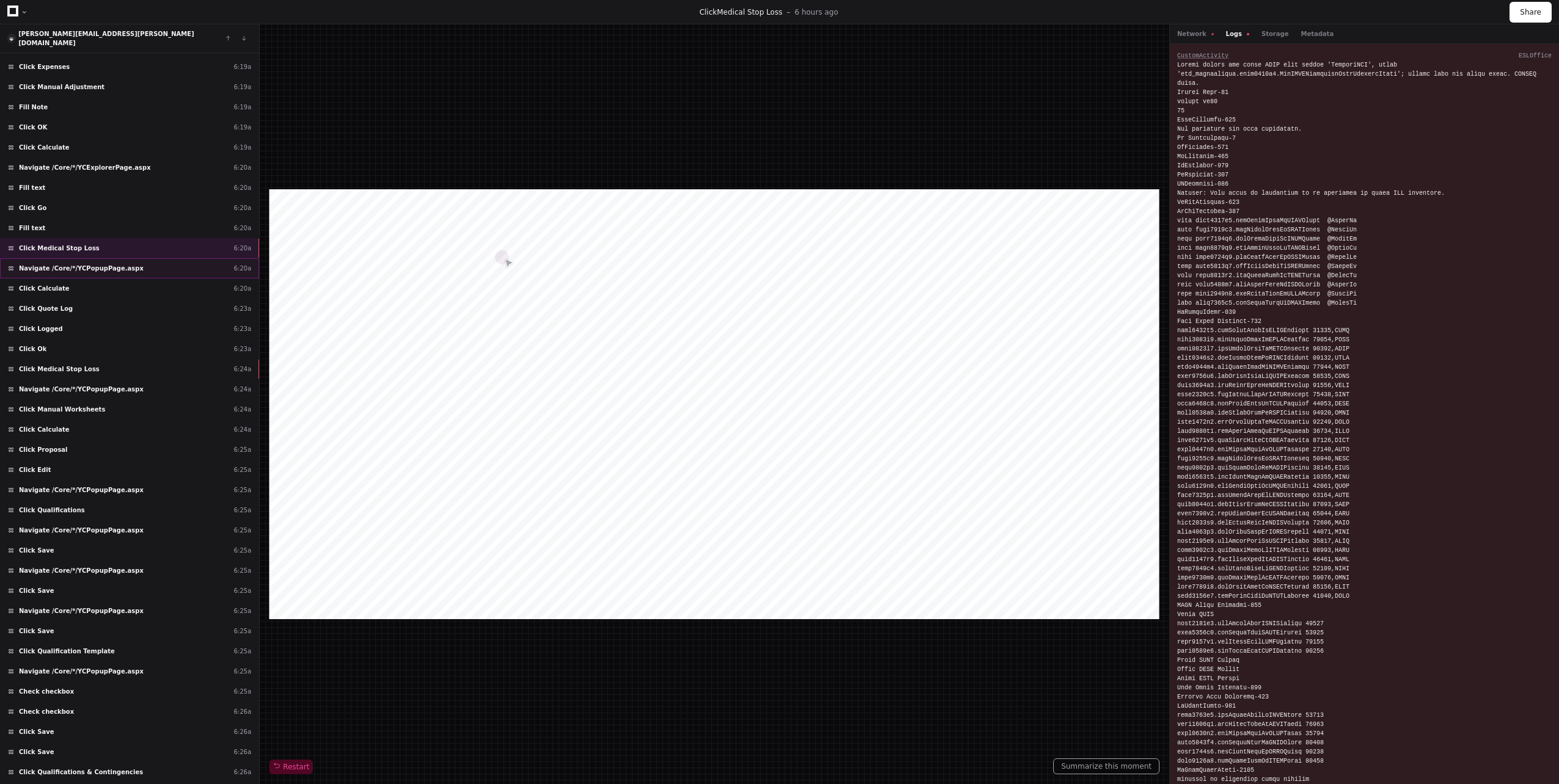
click at [178, 262] on div "Navigate /Core/*/YCPopupPage.aspx 6:20a" at bounding box center [129, 268] width 259 height 20
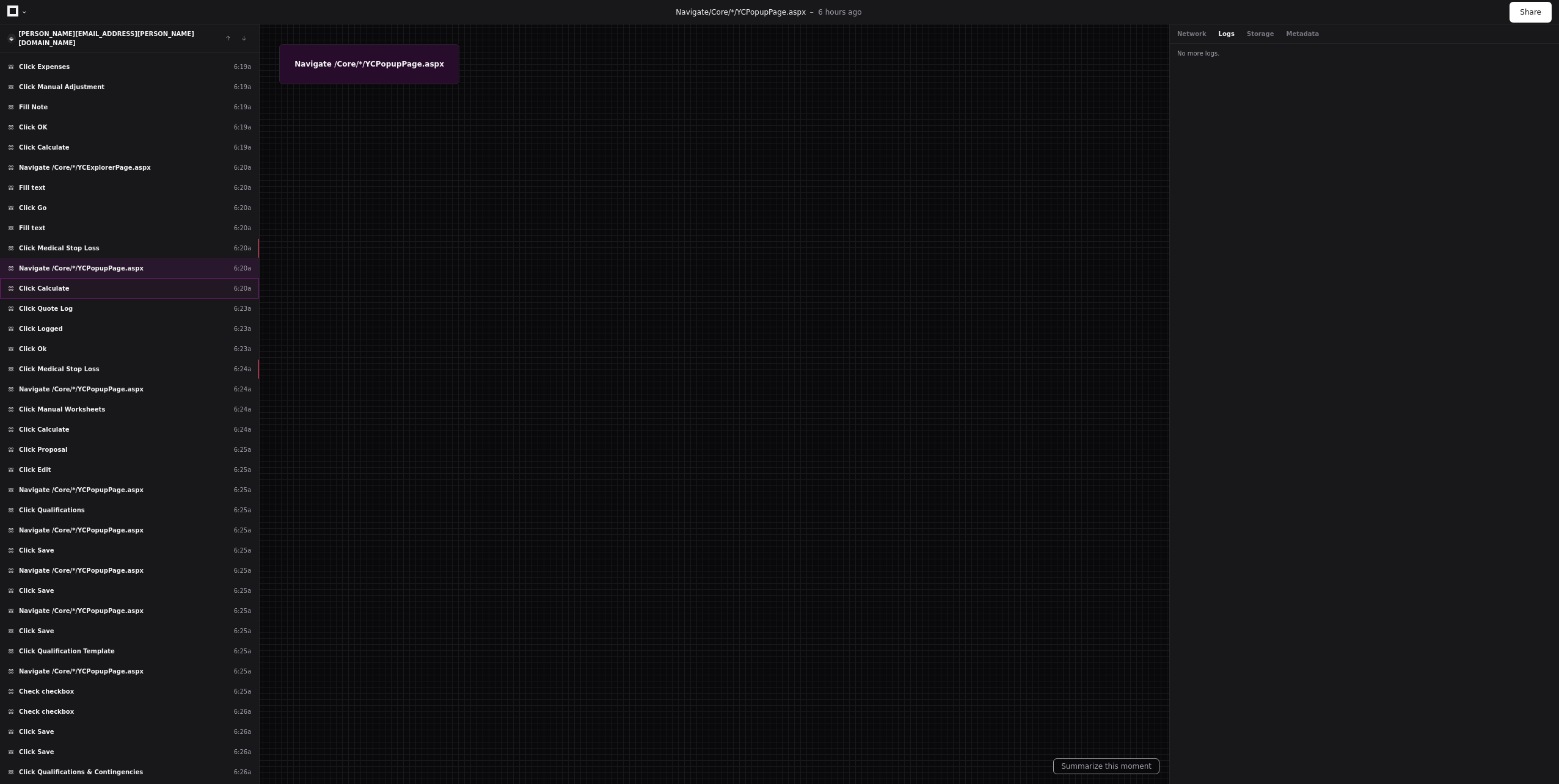
click at [169, 288] on div "Click Calculate 6:20a" at bounding box center [129, 288] width 259 height 20
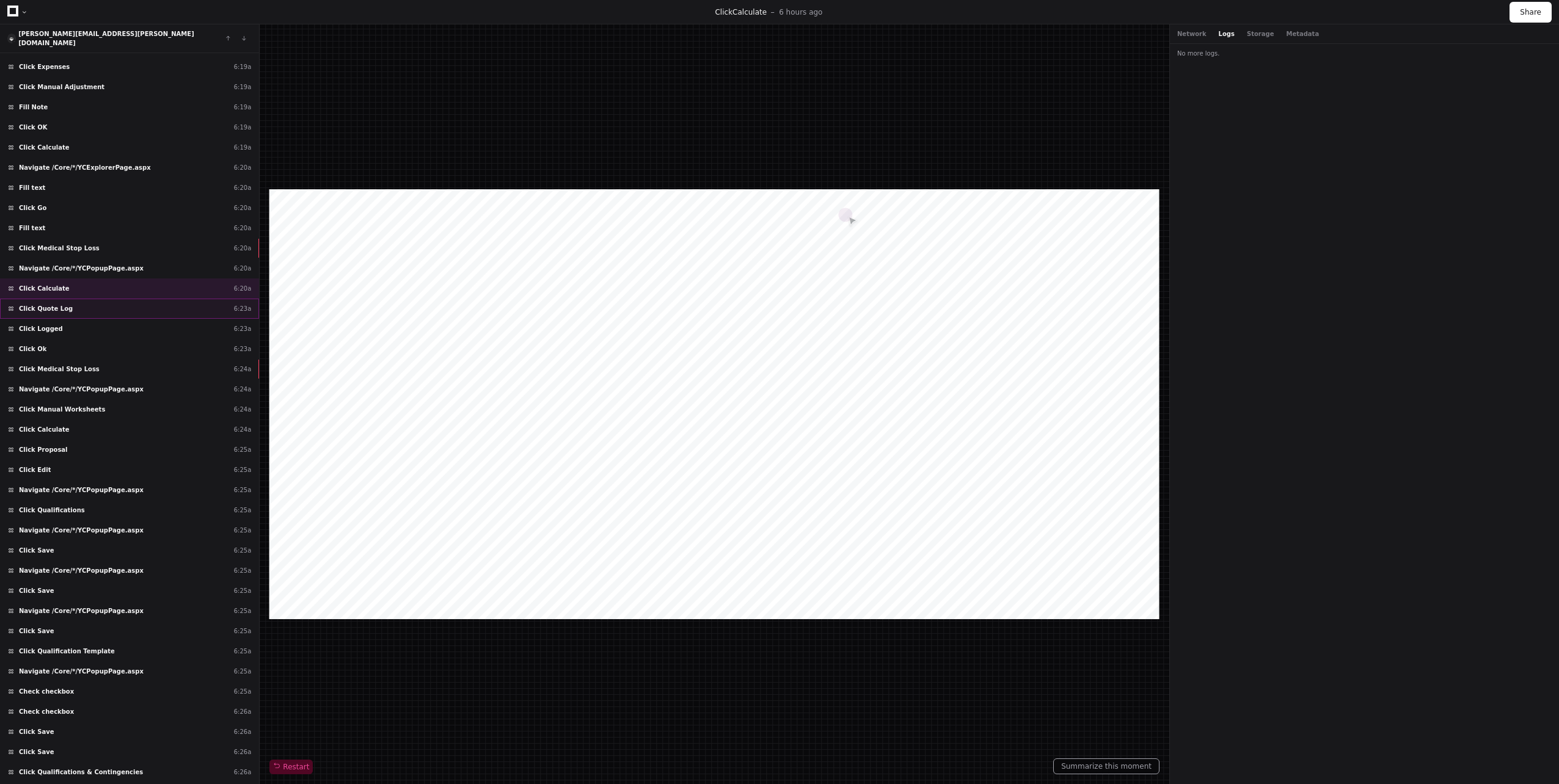
click at [165, 303] on div "Click Quote Log 6:23a" at bounding box center [129, 309] width 259 height 20
click at [127, 164] on div "Navigate /Core/*/YCExplorerPage.aspx 6:20a" at bounding box center [129, 167] width 259 height 20
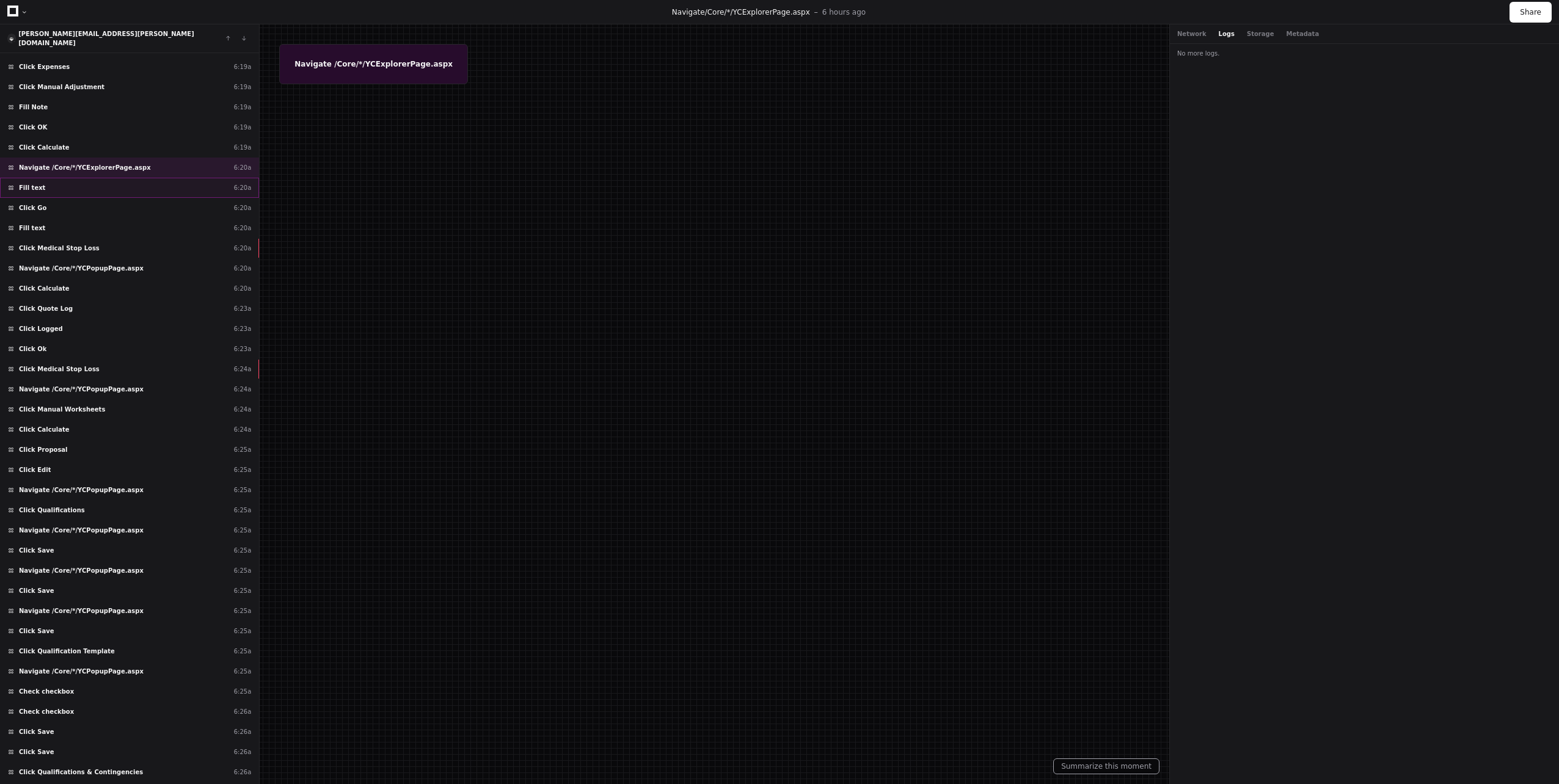
click at [117, 178] on div "Fill text 6:20a" at bounding box center [129, 188] width 259 height 20
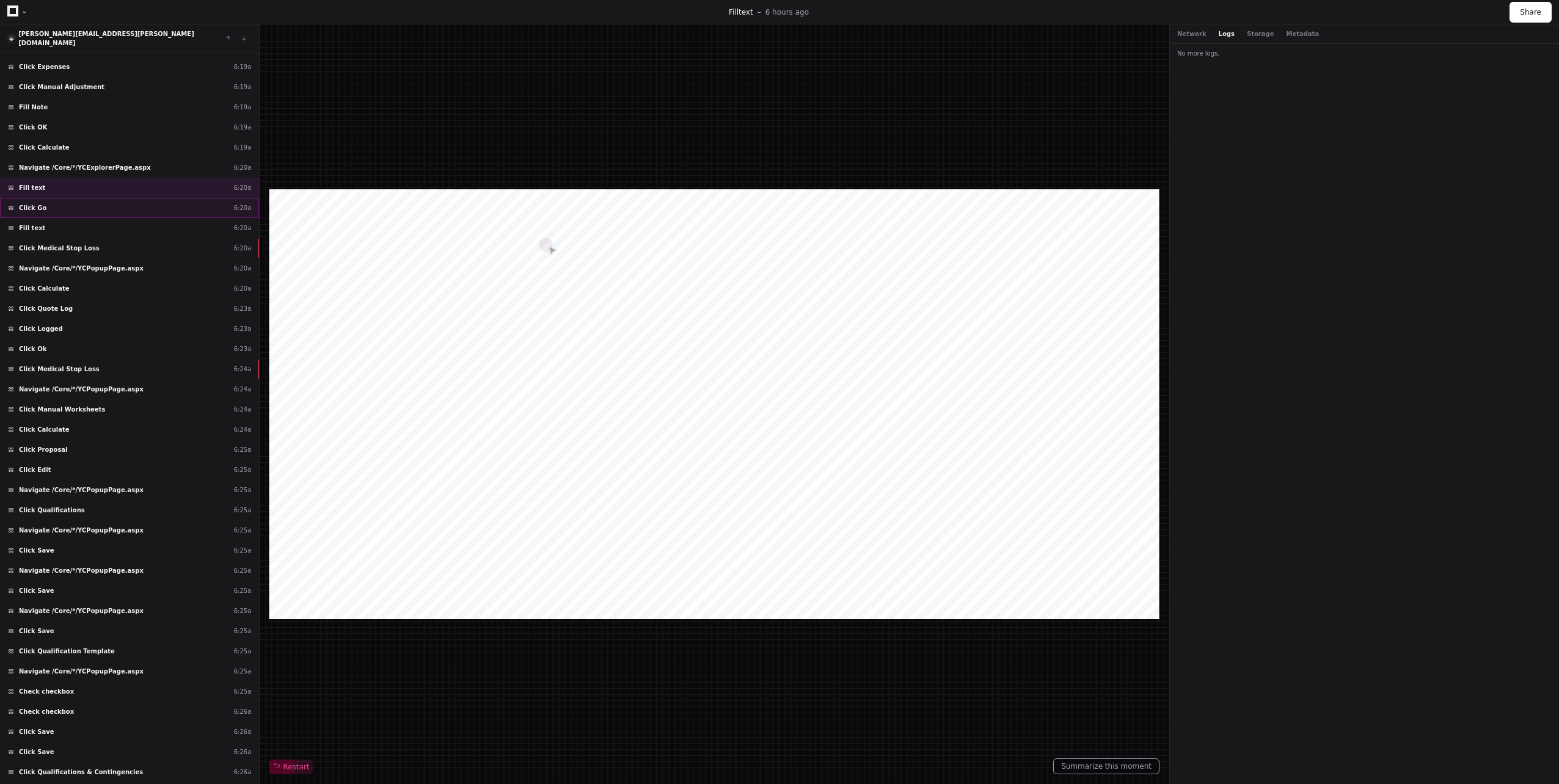
click at [116, 198] on div "Click Go 6:20a" at bounding box center [129, 208] width 259 height 20
click at [112, 221] on div "Fill text 6:20a" at bounding box center [129, 228] width 259 height 20
click at [104, 238] on div "Click Medical Stop Loss 6:20a" at bounding box center [129, 248] width 259 height 20
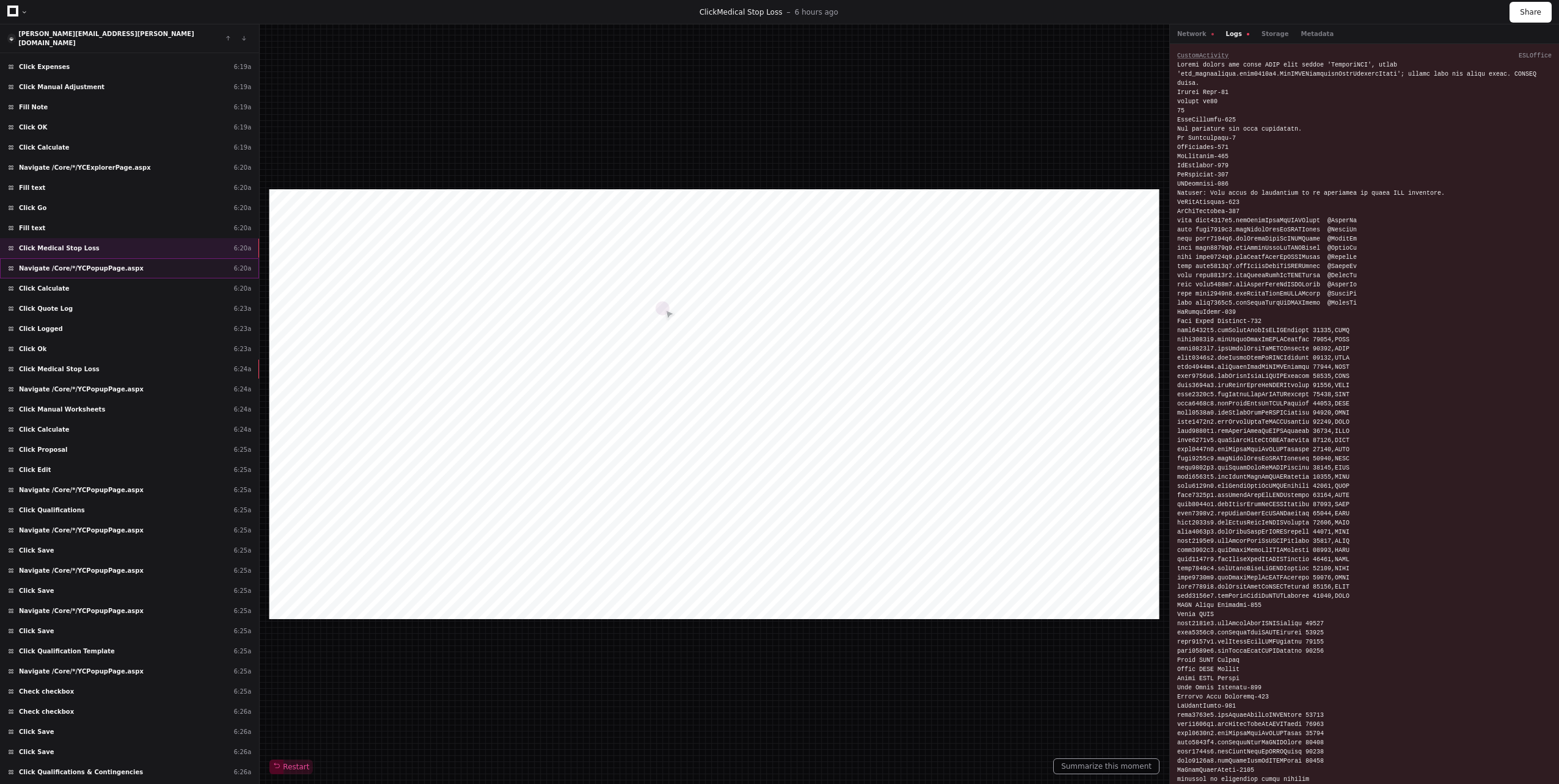
click at [104, 264] on span "Navigate /Core/*/YCPopupPage.aspx" at bounding box center [81, 268] width 125 height 9
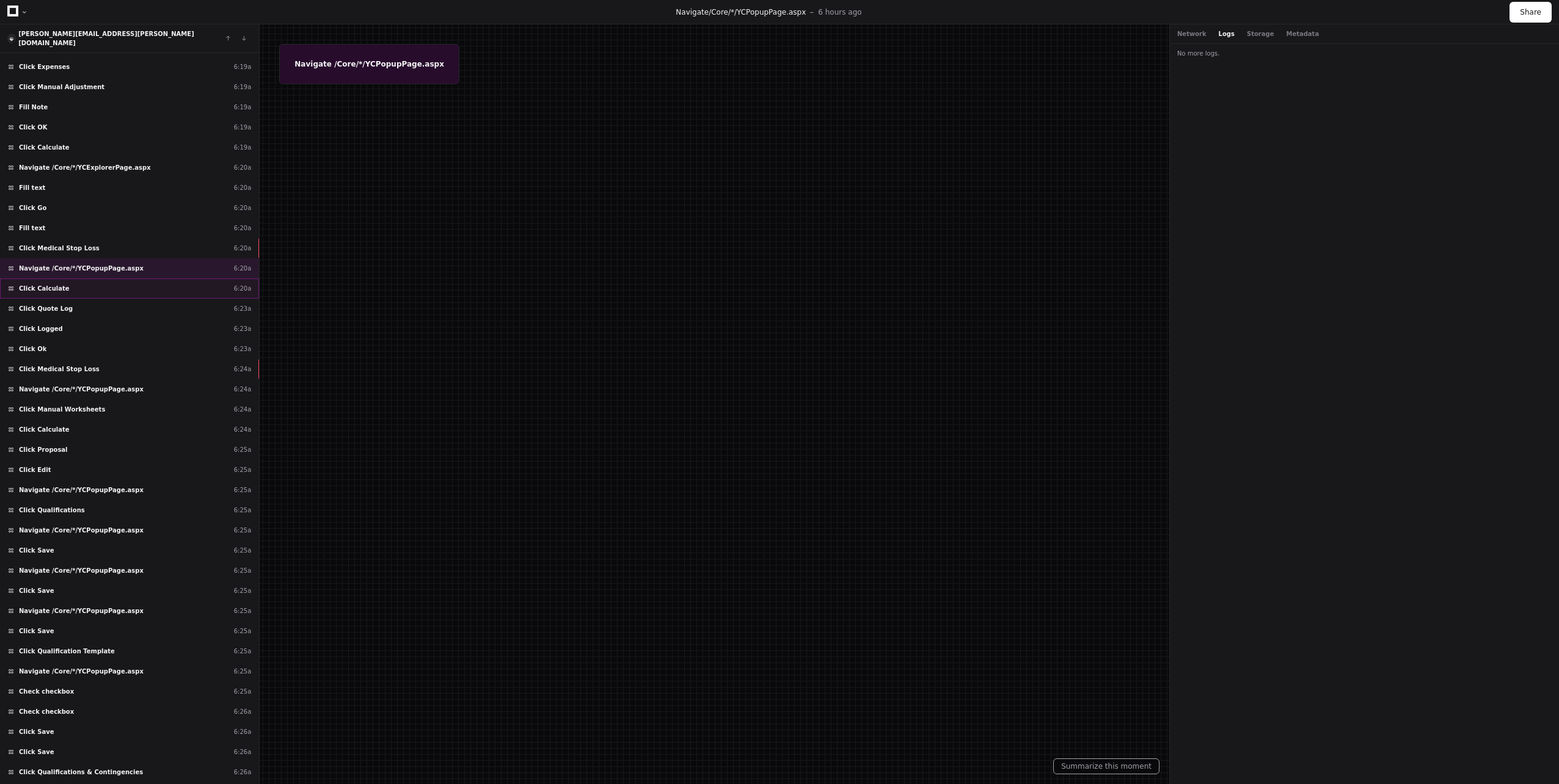
click at [94, 284] on div "Click Calculate 6:20a" at bounding box center [129, 288] width 259 height 20
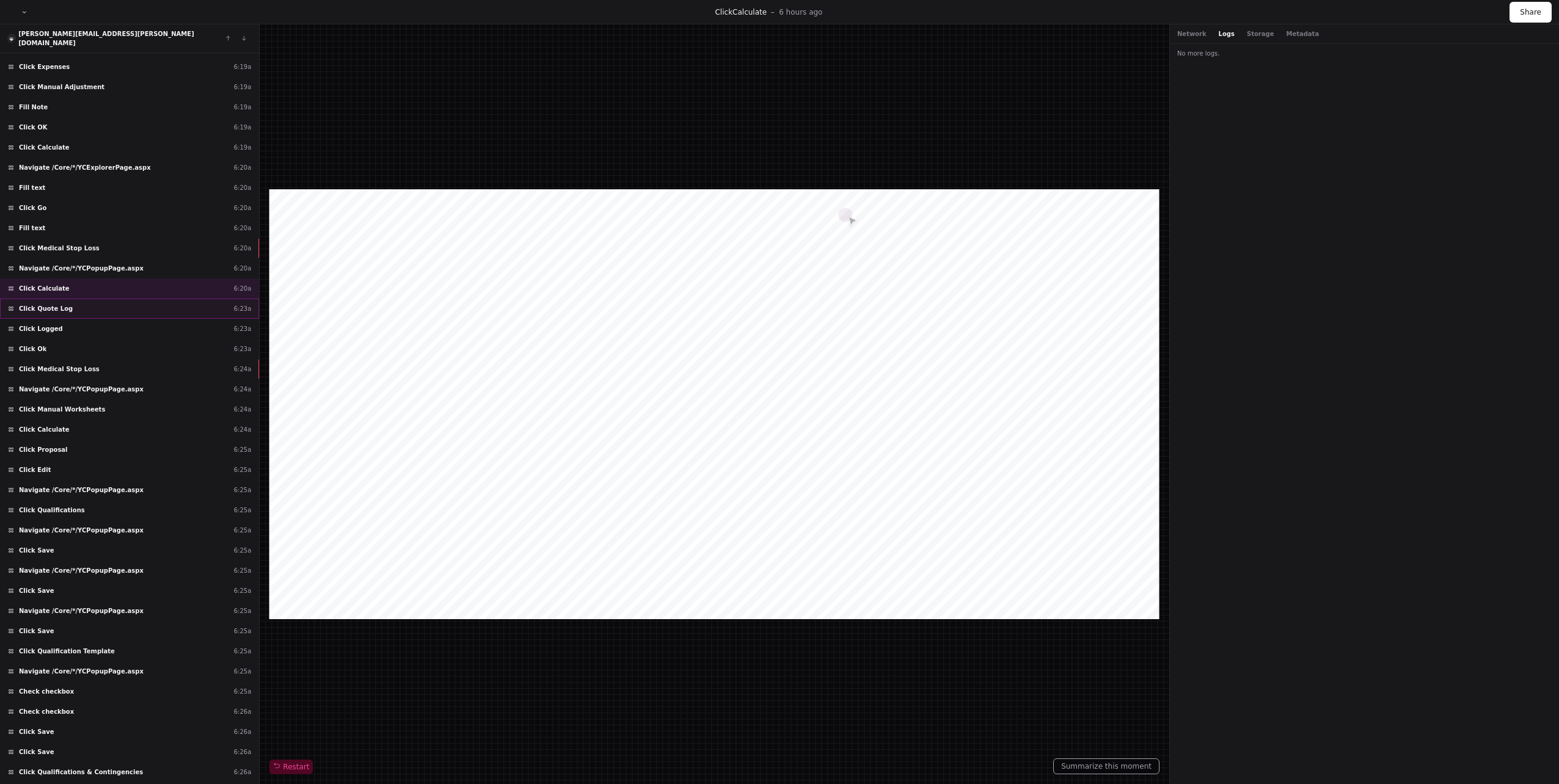
click at [89, 305] on div "Click Quote Log 6:23a" at bounding box center [129, 309] width 259 height 20
click at [85, 321] on div "Click Logged 6:23a" at bounding box center [129, 329] width 259 height 20
click at [85, 360] on div "Click Medical Stop Loss 6:24a" at bounding box center [129, 369] width 259 height 20
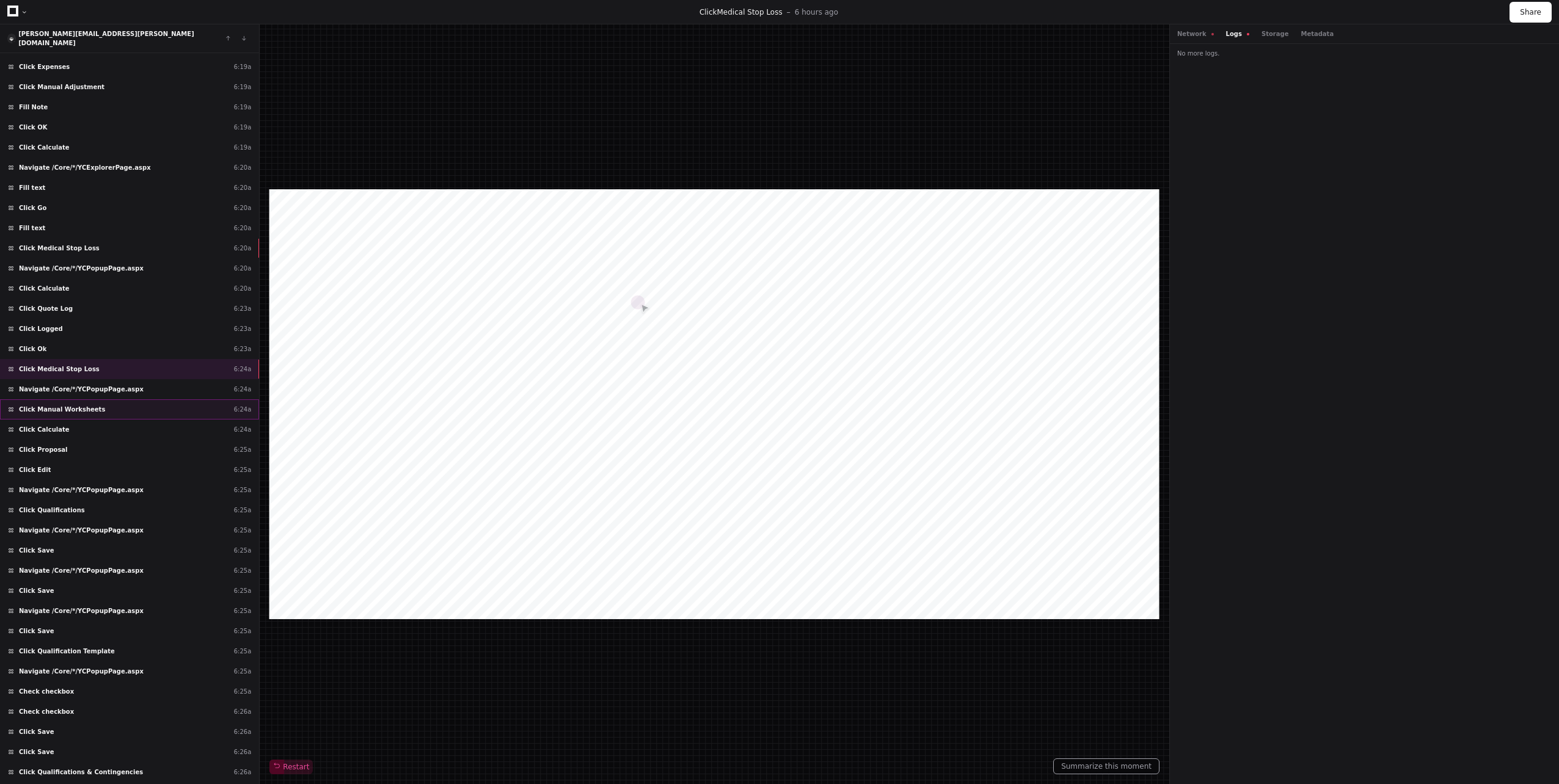
click at [75, 405] on span "Click Manual Worksheets" at bounding box center [62, 409] width 86 height 9
click at [72, 423] on div "Click Calculate 6:24a" at bounding box center [129, 429] width 259 height 20
click at [168, 379] on div "Navigate /Core/*/YCPopupPage.aspx 6:24a" at bounding box center [129, 389] width 259 height 20
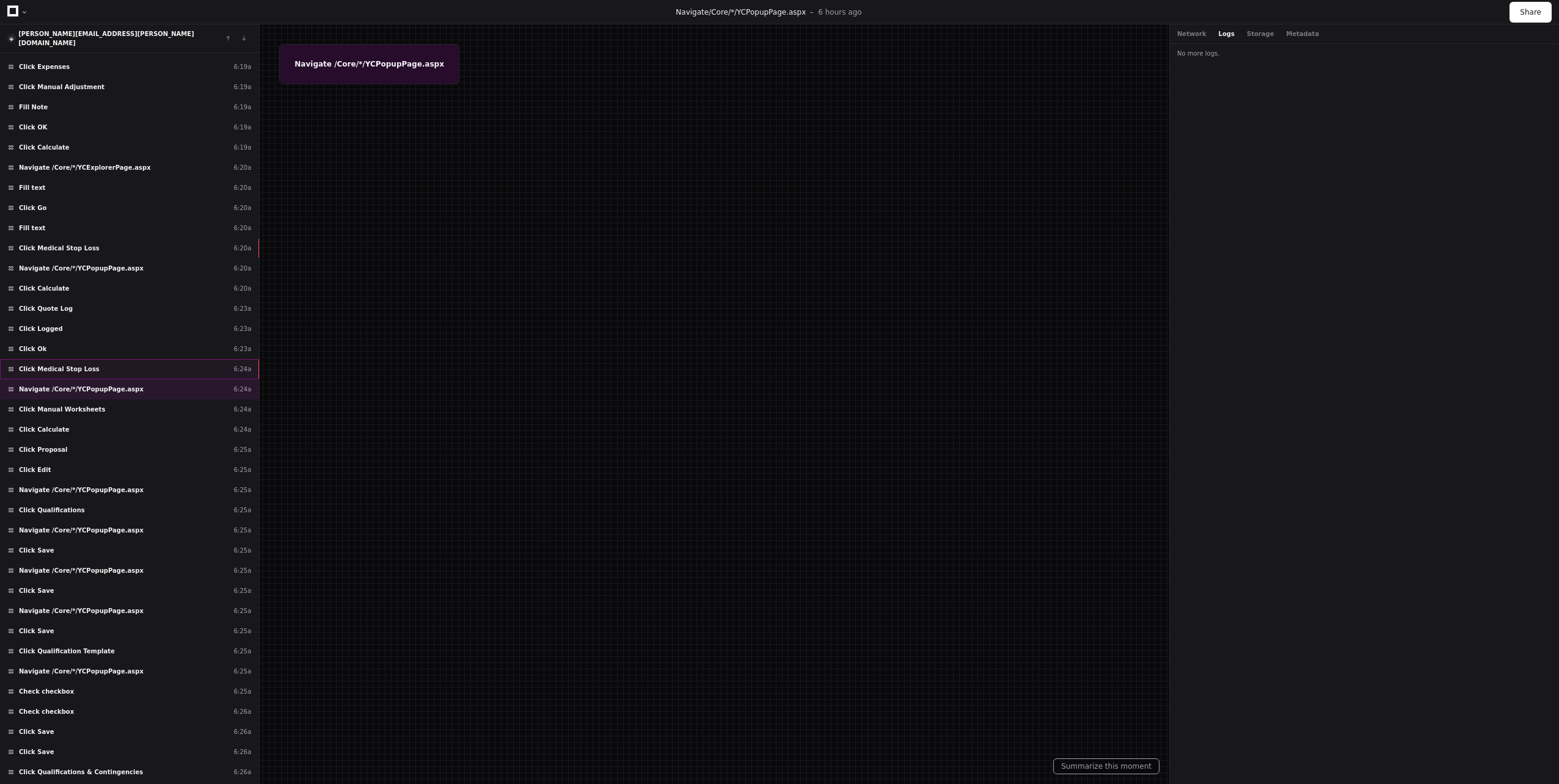
click at [166, 359] on div "Click Medical Stop Loss 6:24a" at bounding box center [129, 369] width 259 height 20
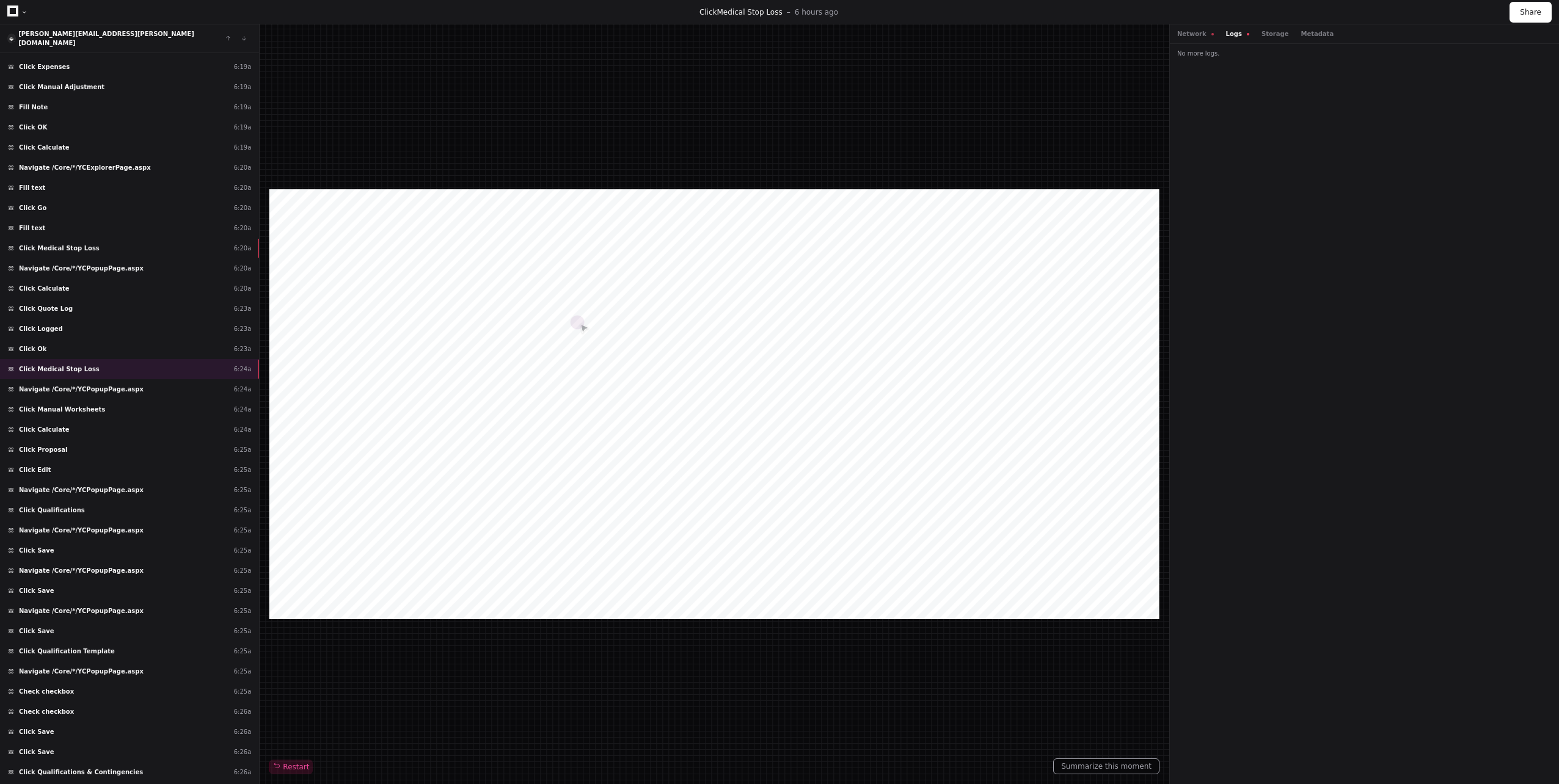
click at [1220, 36] on div "Network Logs Storage Metadata" at bounding box center [1255, 34] width 156 height 9
click at [1227, 36] on button "Logs" at bounding box center [1237, 34] width 23 height 9
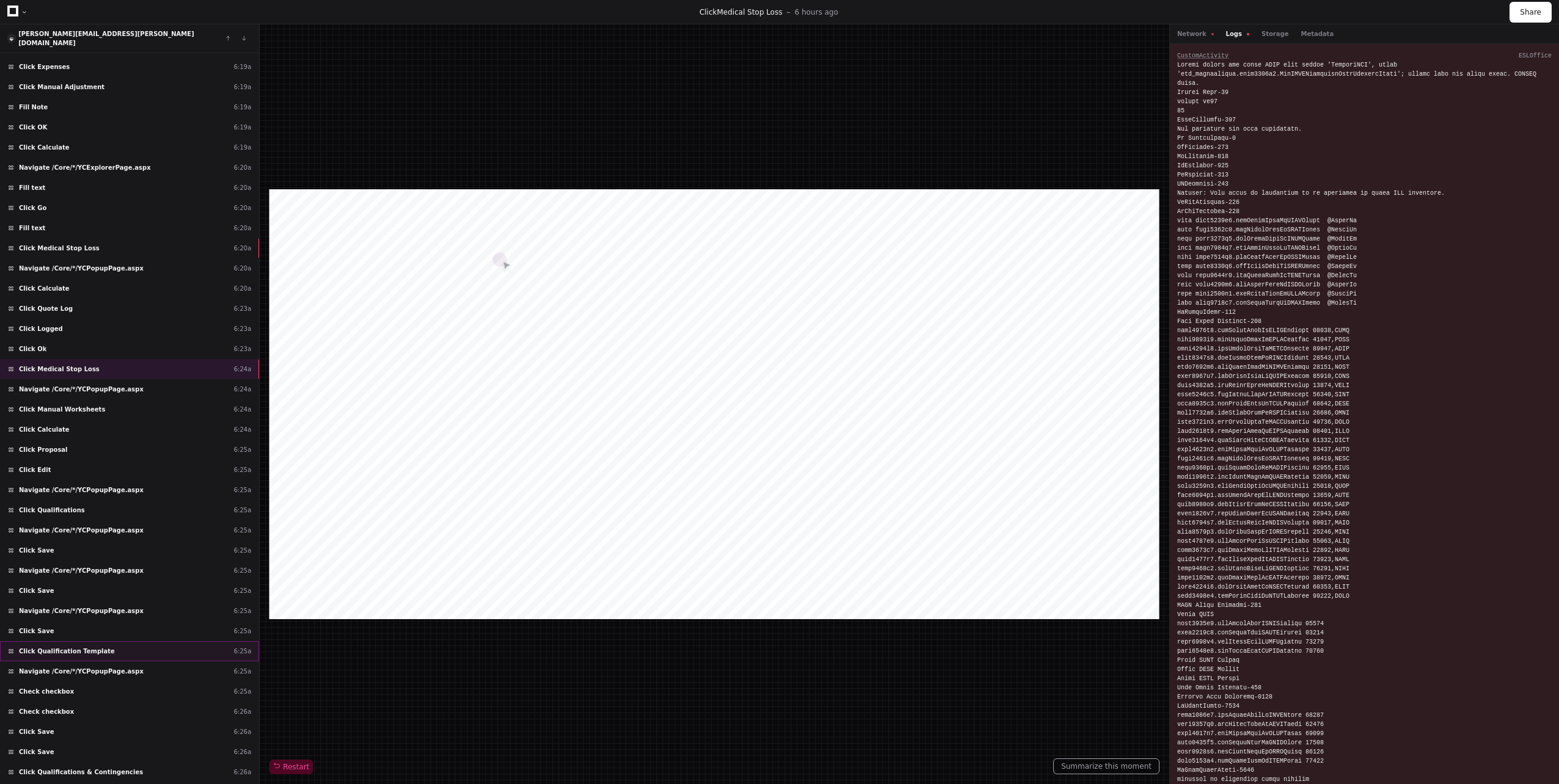
click at [59, 647] on span "Click Qualification Template" at bounding box center [67, 651] width 96 height 9
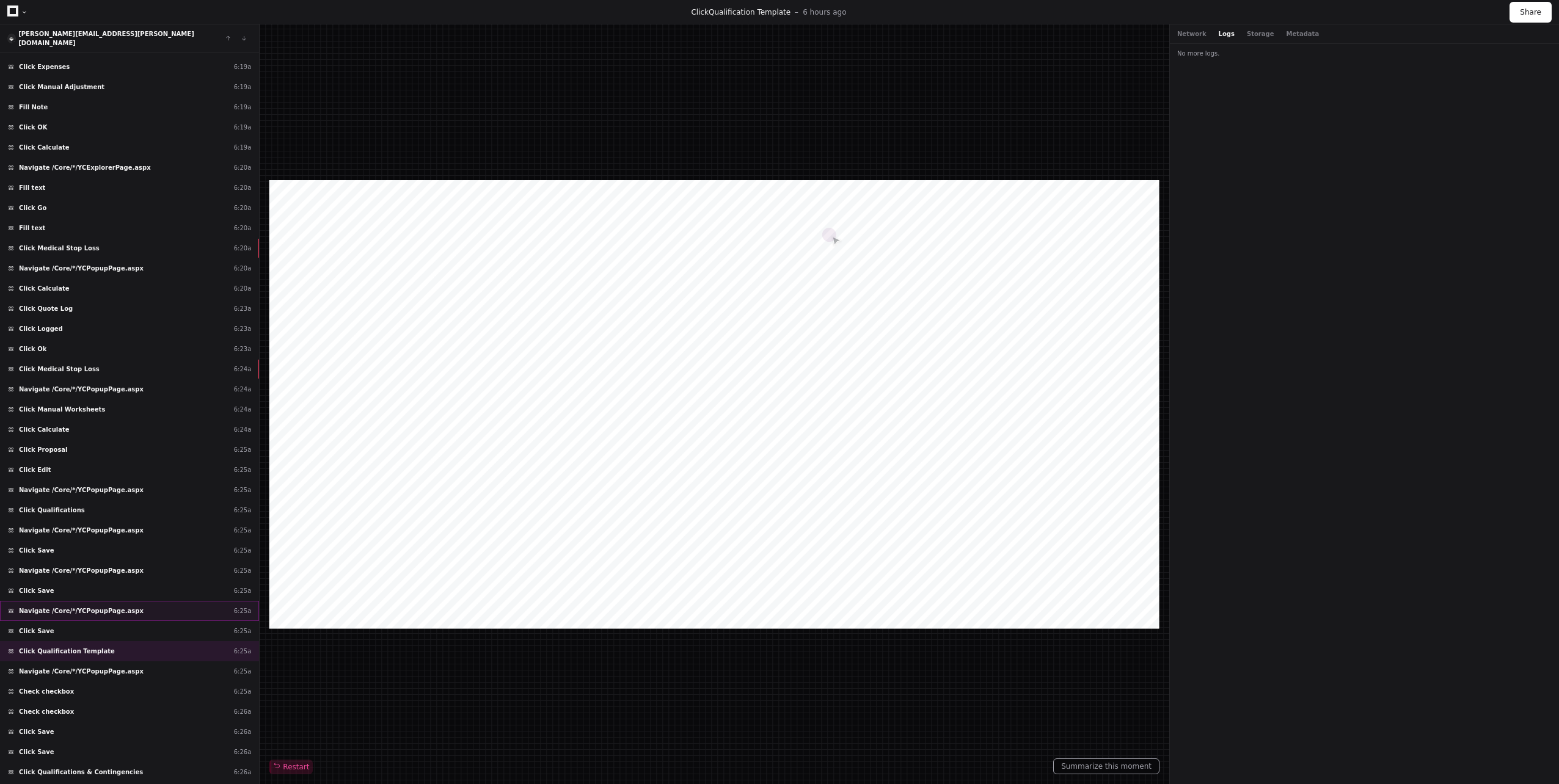
click at [63, 609] on div "Navigate /Core/*/YCPopupPage.aspx 6:25a" at bounding box center [129, 611] width 259 height 20
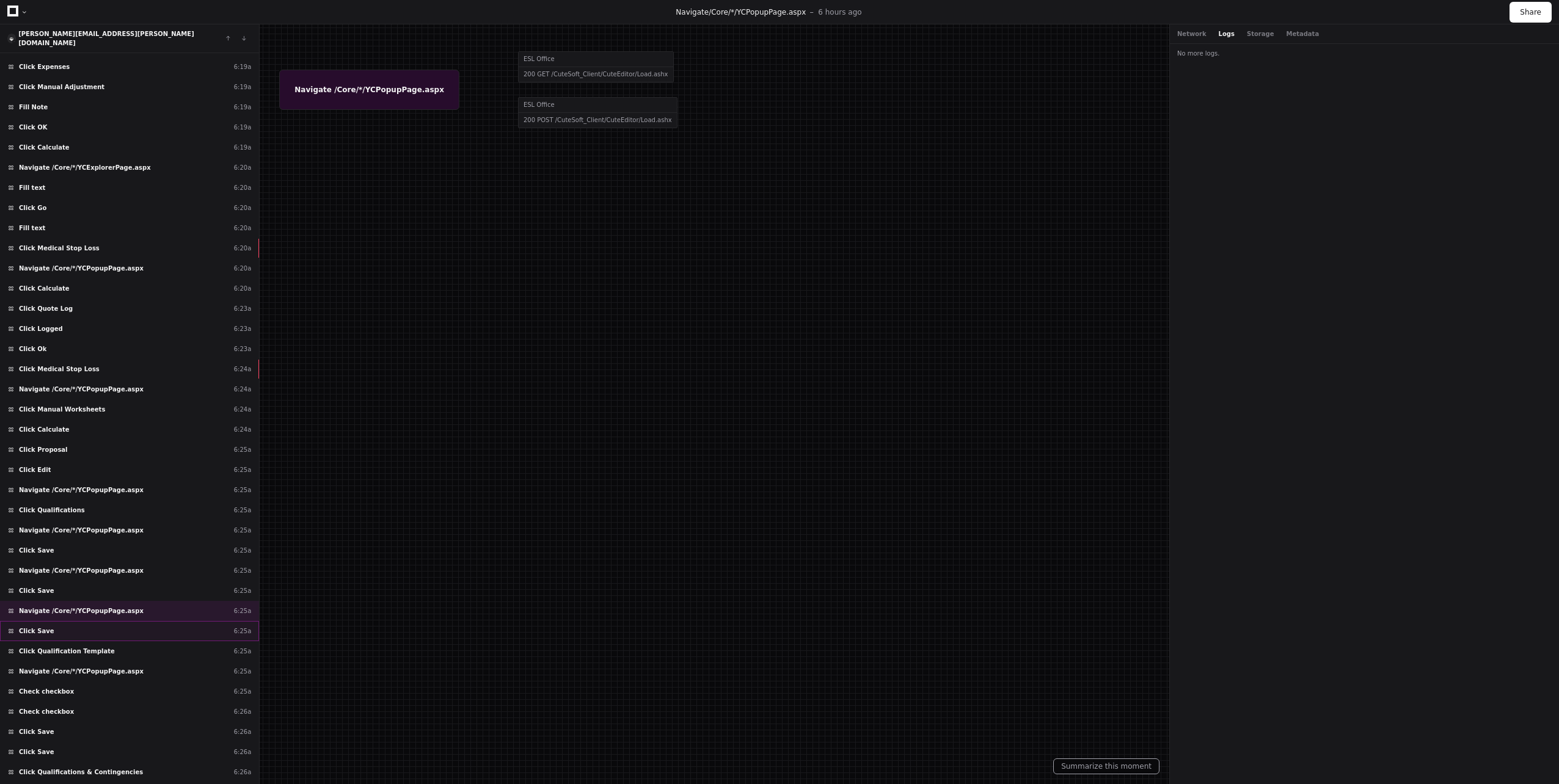
click at [63, 621] on div "Click Save 6:25a" at bounding box center [129, 631] width 259 height 20
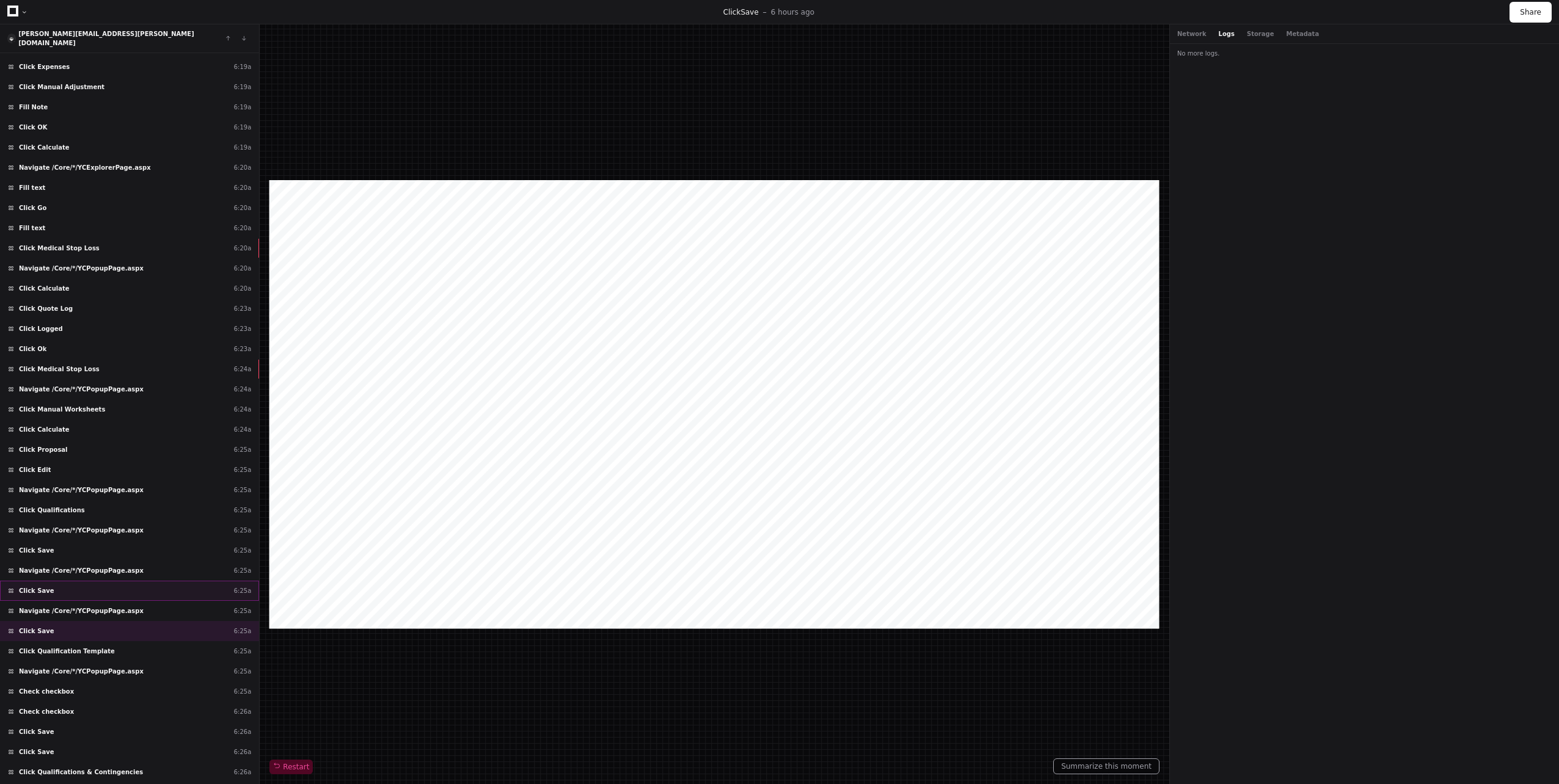
click at [79, 585] on div "Click Save 6:25a" at bounding box center [129, 591] width 259 height 20
click at [80, 541] on div "Click Save 6:25a" at bounding box center [129, 551] width 259 height 20
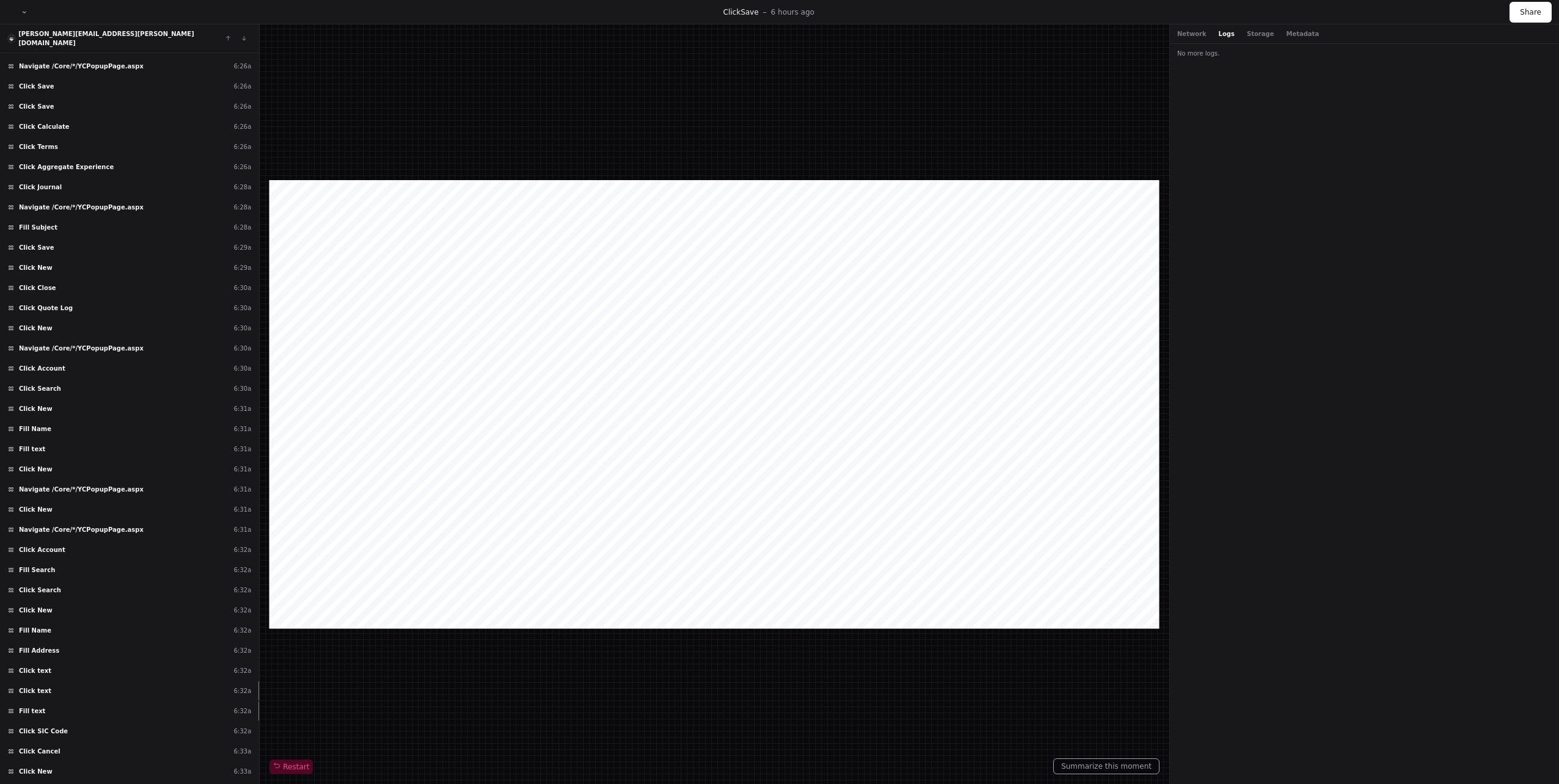
scroll to position [10748, 0]
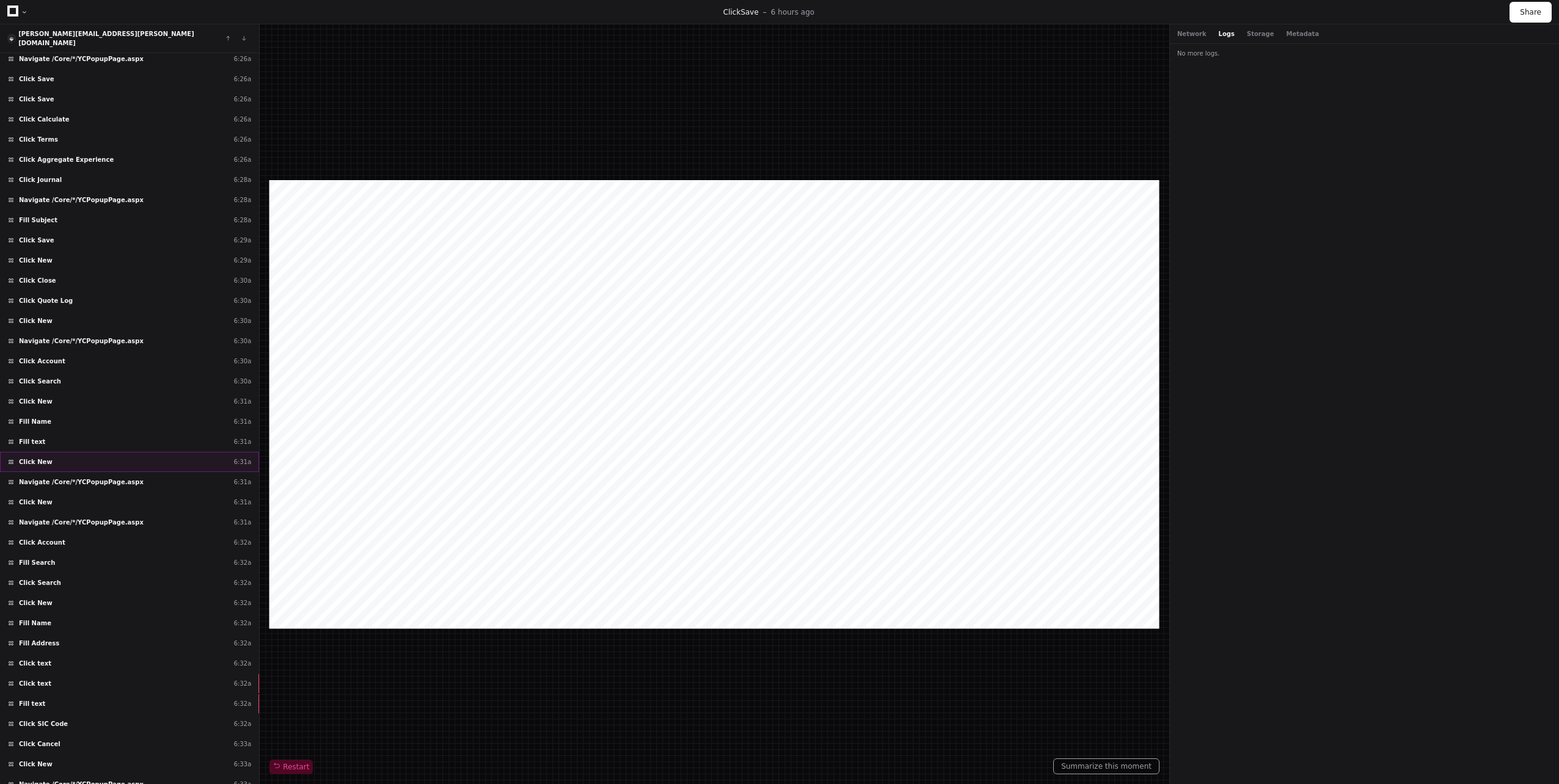
click at [71, 457] on div "Click New 6:31a" at bounding box center [129, 462] width 259 height 20
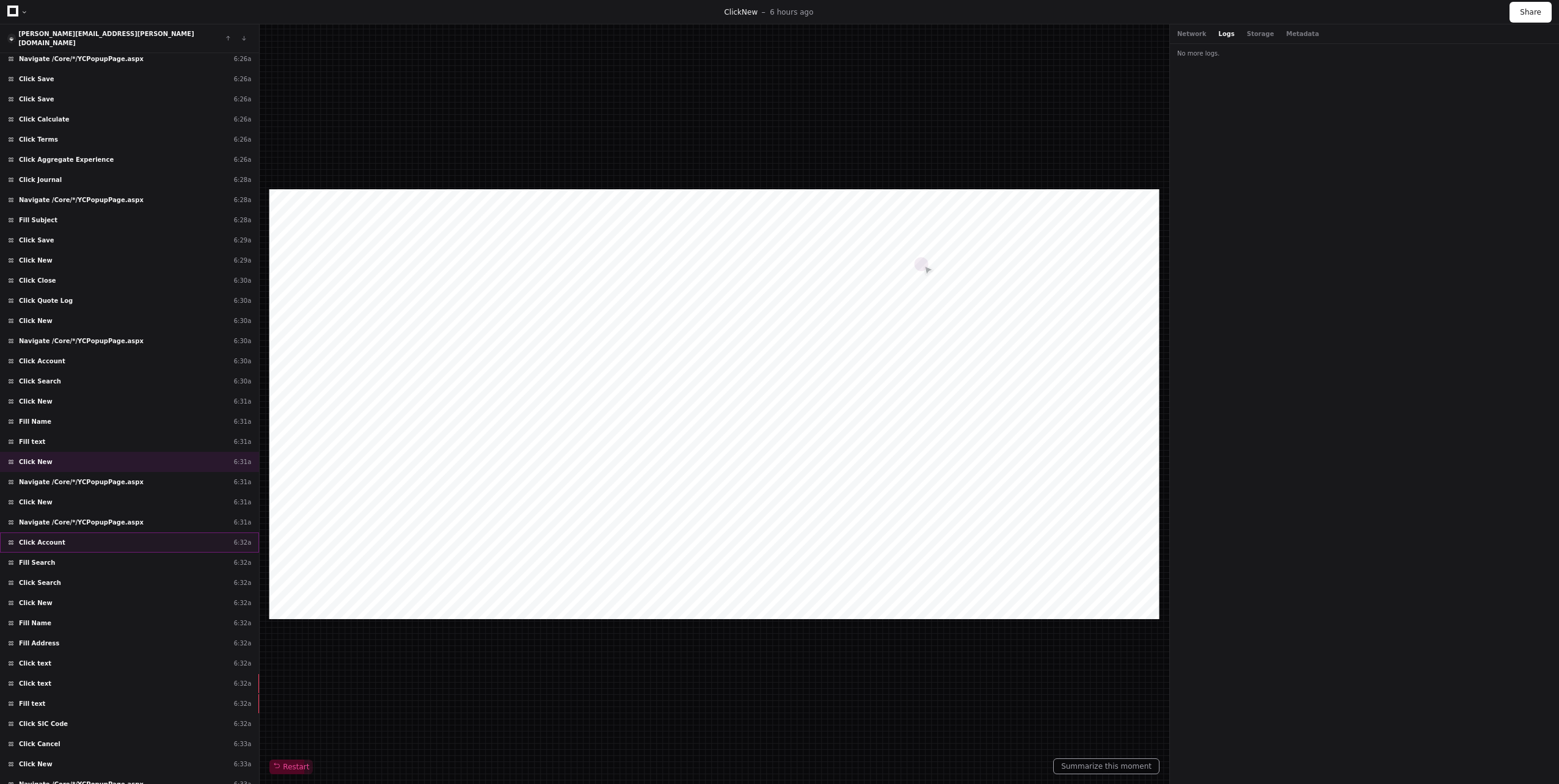
click at [55, 541] on div "Click Account 6:32a" at bounding box center [129, 543] width 259 height 20
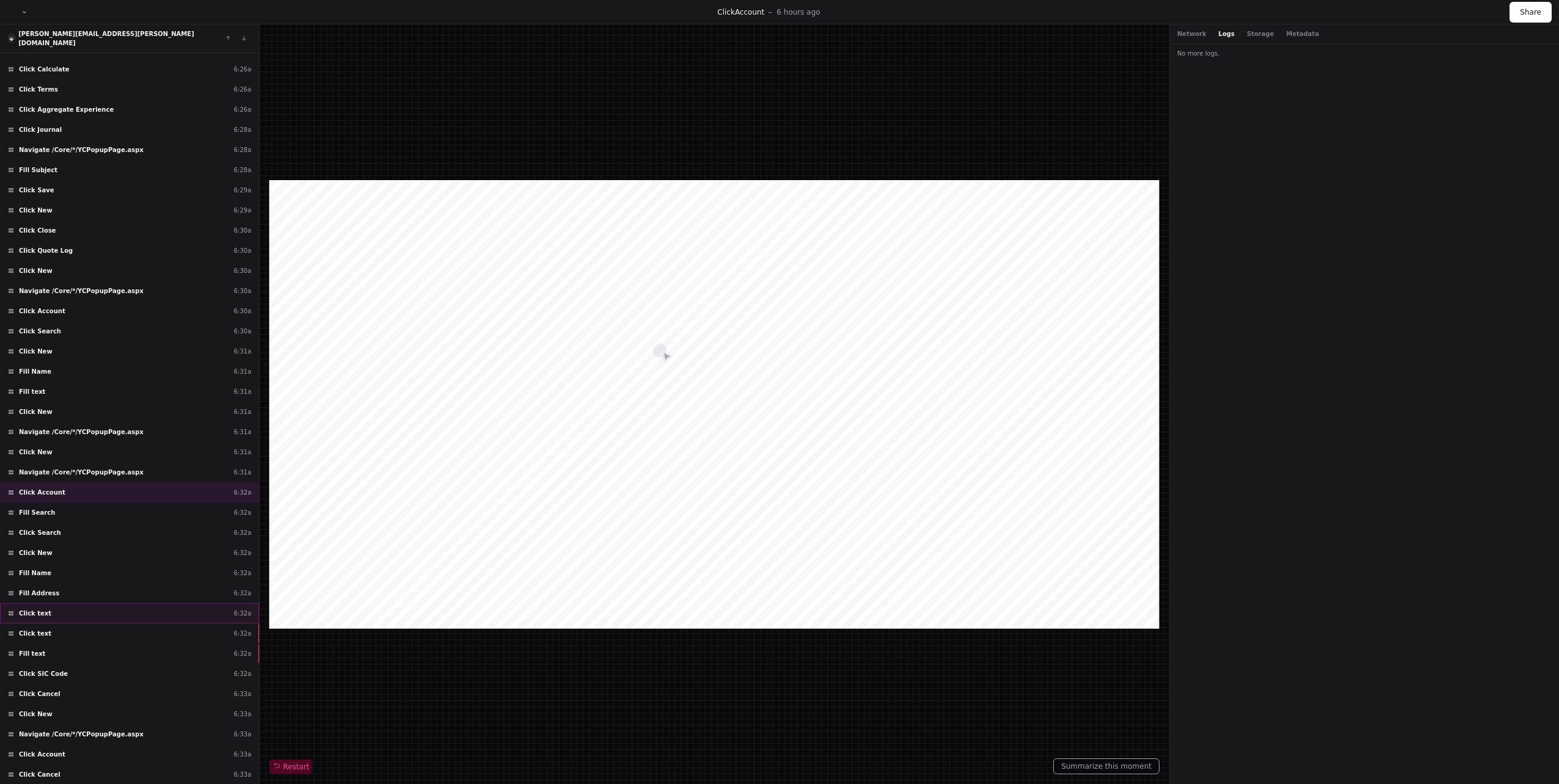
scroll to position [10931, 0]
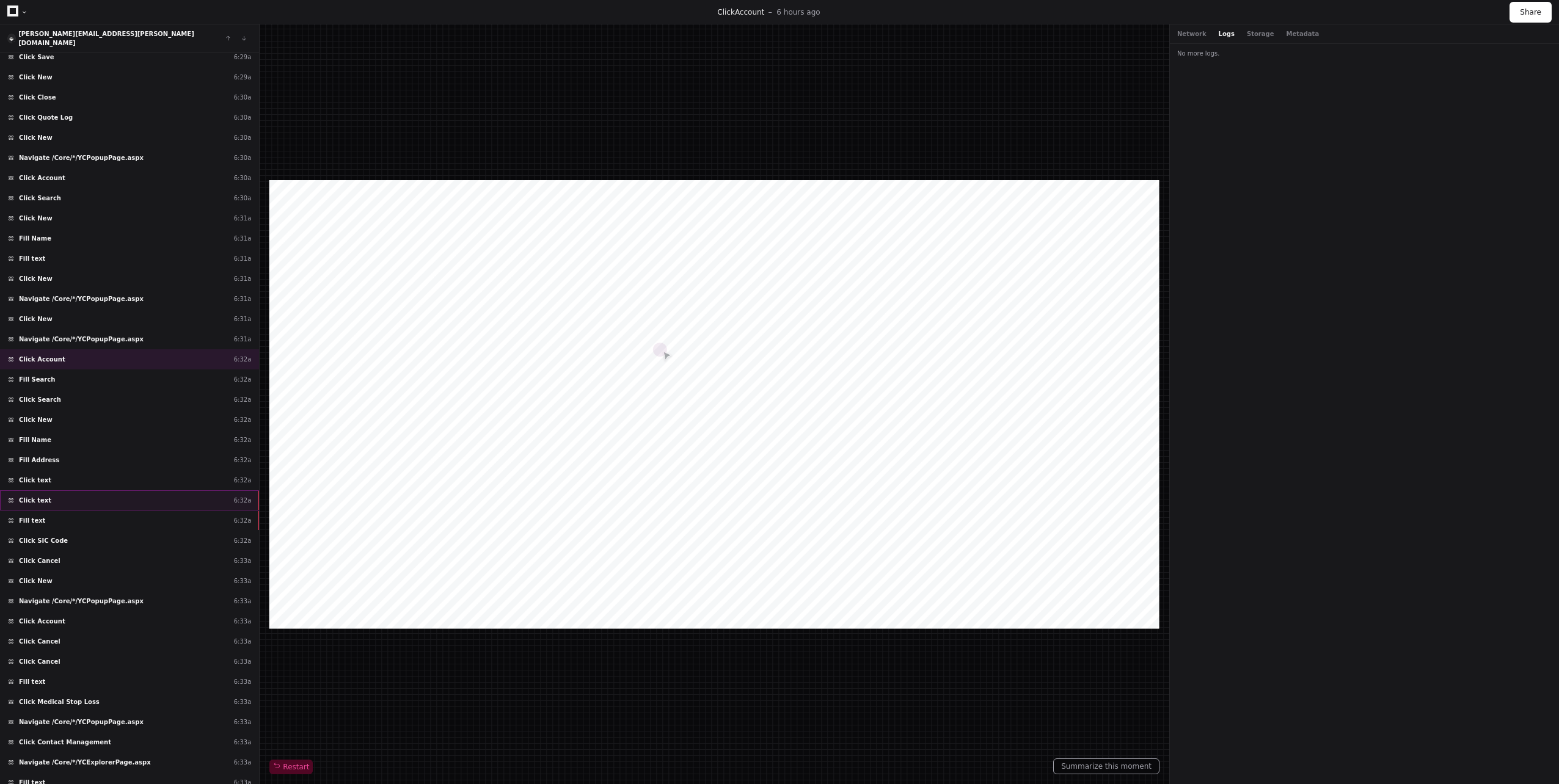
click at [67, 491] on div "Click text 6:32a" at bounding box center [129, 500] width 259 height 20
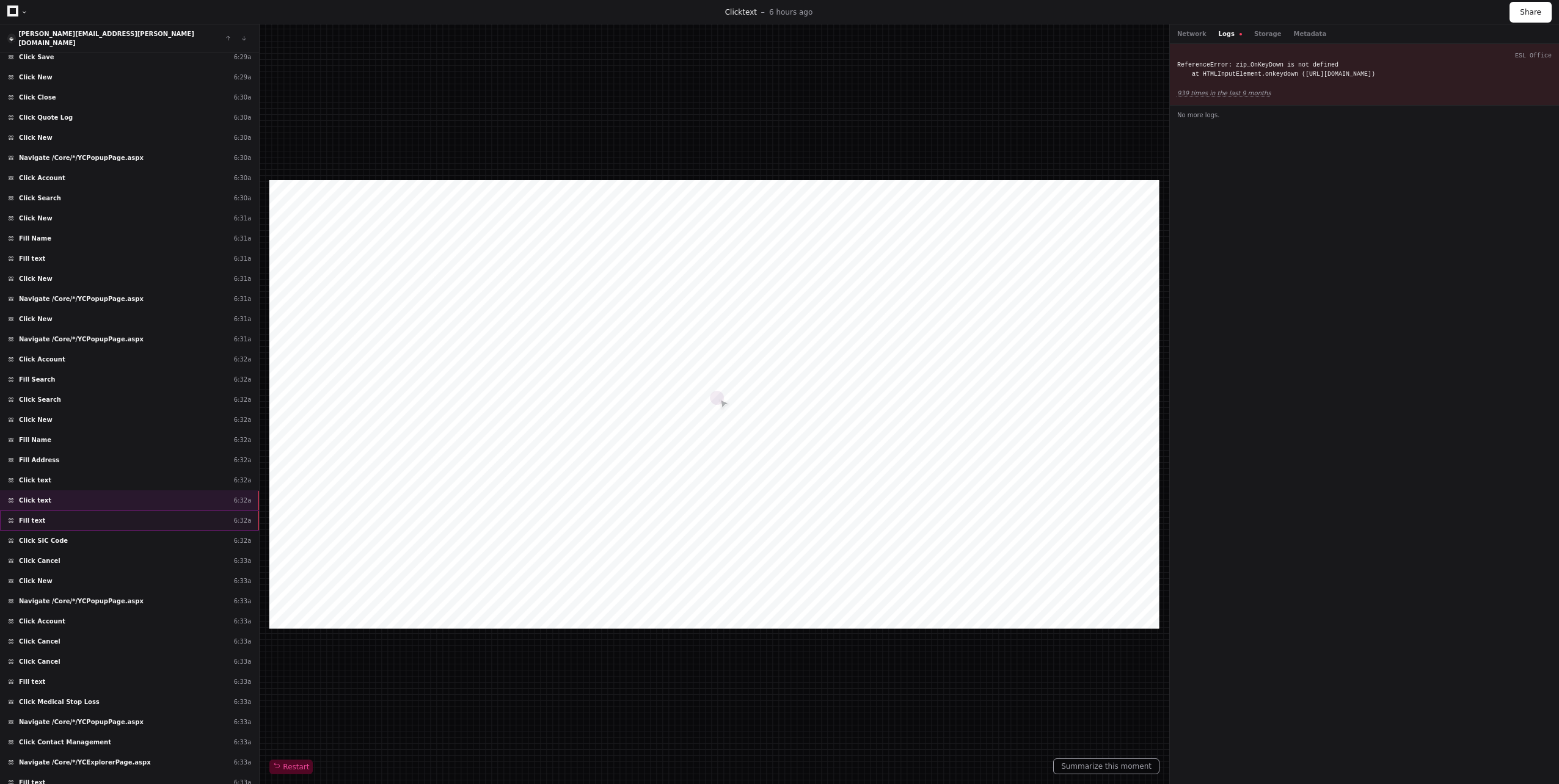
click at [113, 510] on div "Fill text 6:32a" at bounding box center [129, 520] width 259 height 20
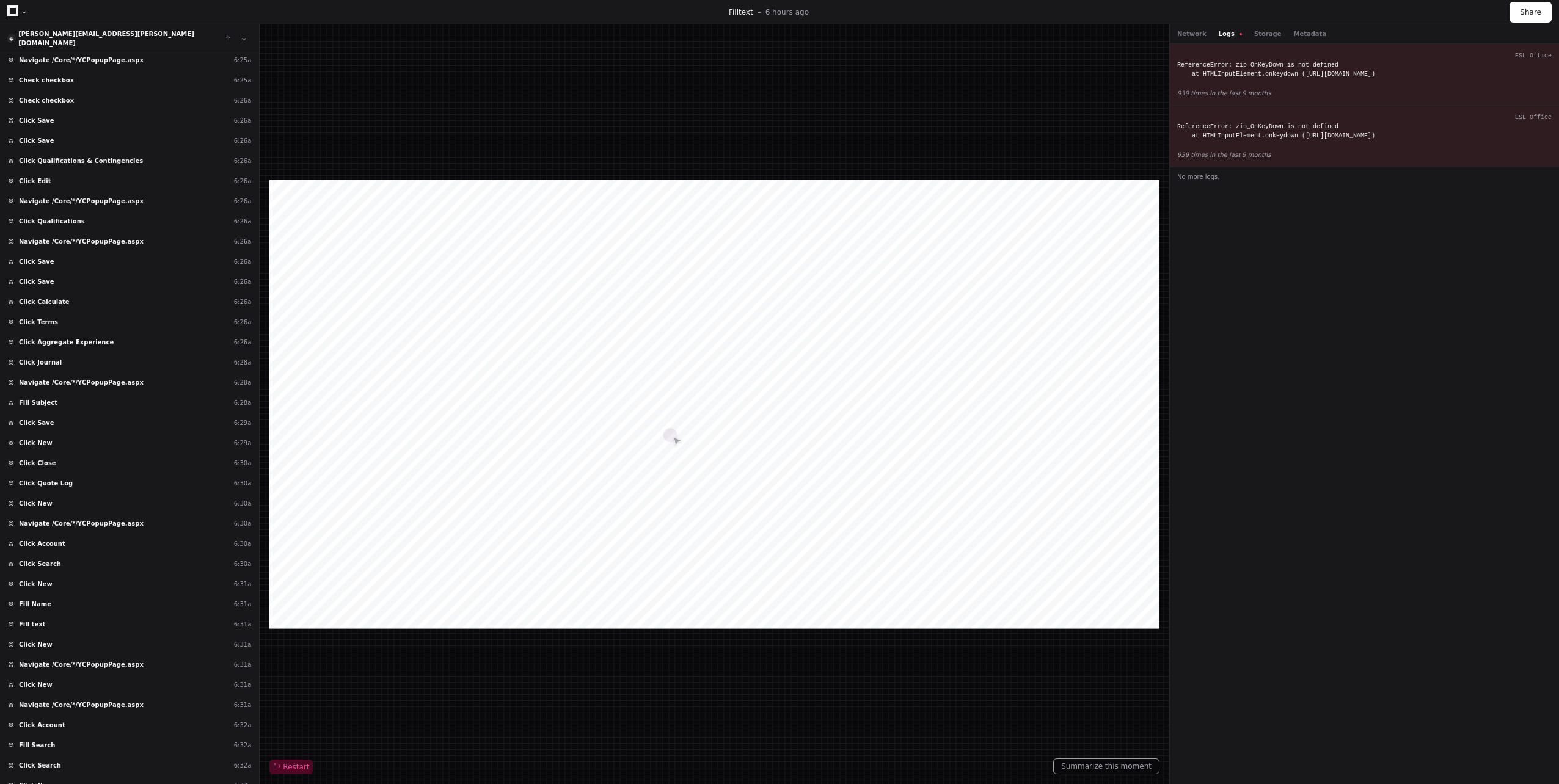
scroll to position [10565, 0]
click at [109, 299] on div "Click Calculate 6:26a" at bounding box center [129, 303] width 259 height 20
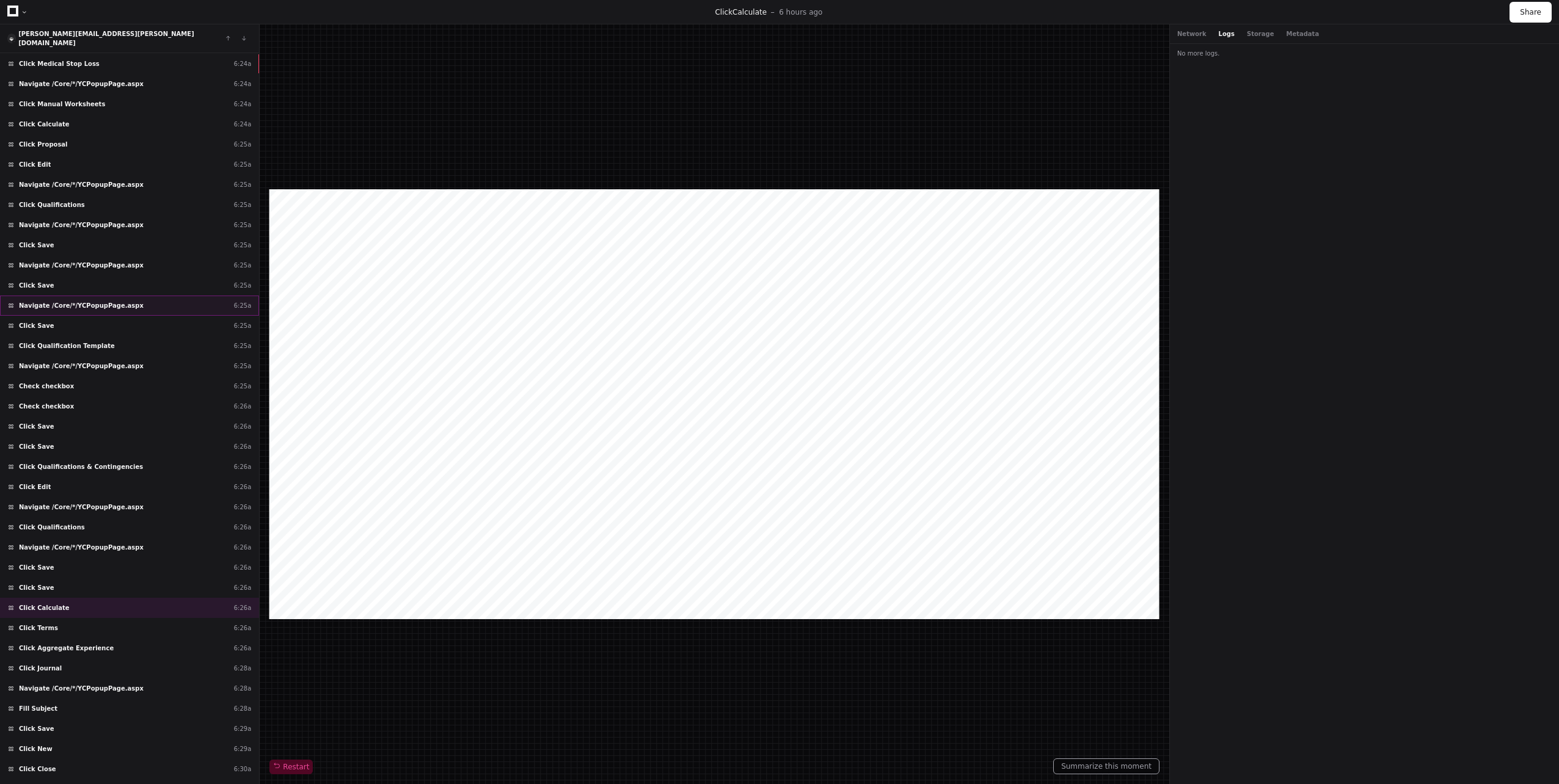
scroll to position [10015, 0]
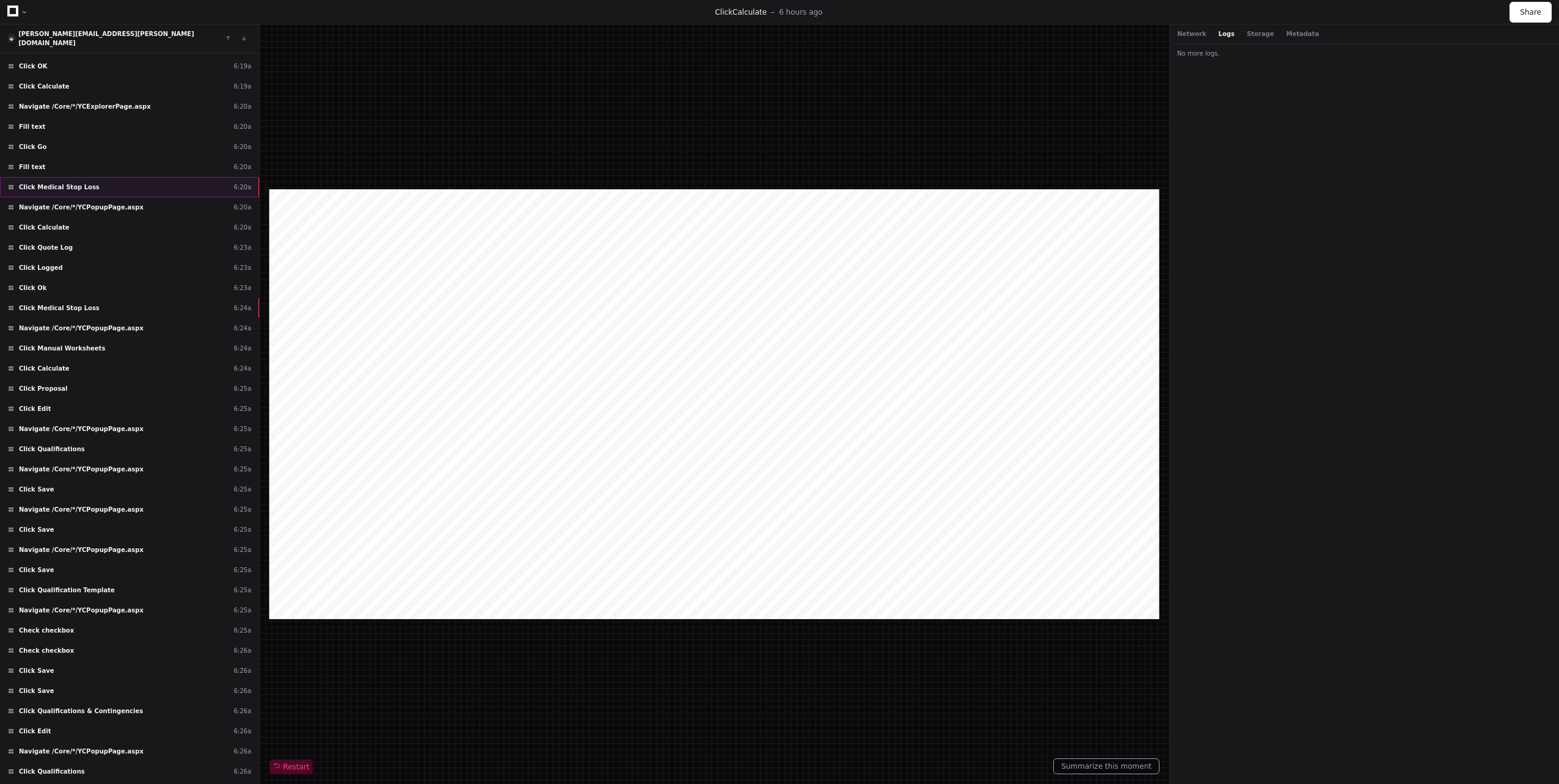
click at [102, 177] on div "Click Medical Stop Loss 6:20a" at bounding box center [129, 187] width 259 height 20
